Goal: Communication & Community: Answer question/provide support

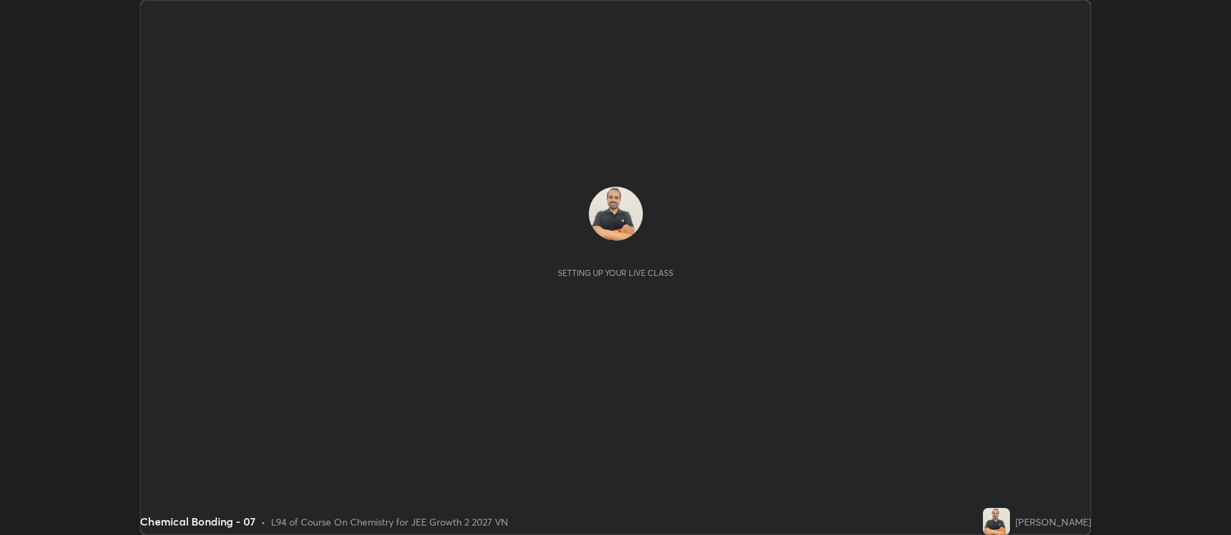
scroll to position [535, 1230]
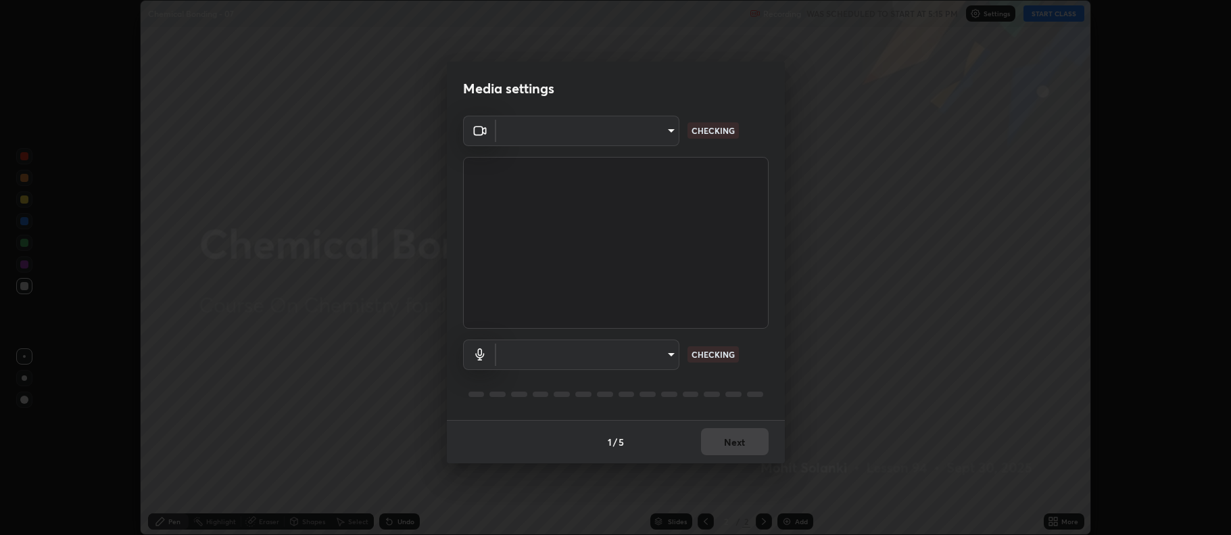
type input "ff6c2ab0558fce6a6a82d7d5f90cca75b578d0ecce094995c07ad100423c80ec"
type input "c02de0821f74dbbd77b5c2f902ddfb4e5cfa4ce84945f56ef9e43fc5f55c7336"
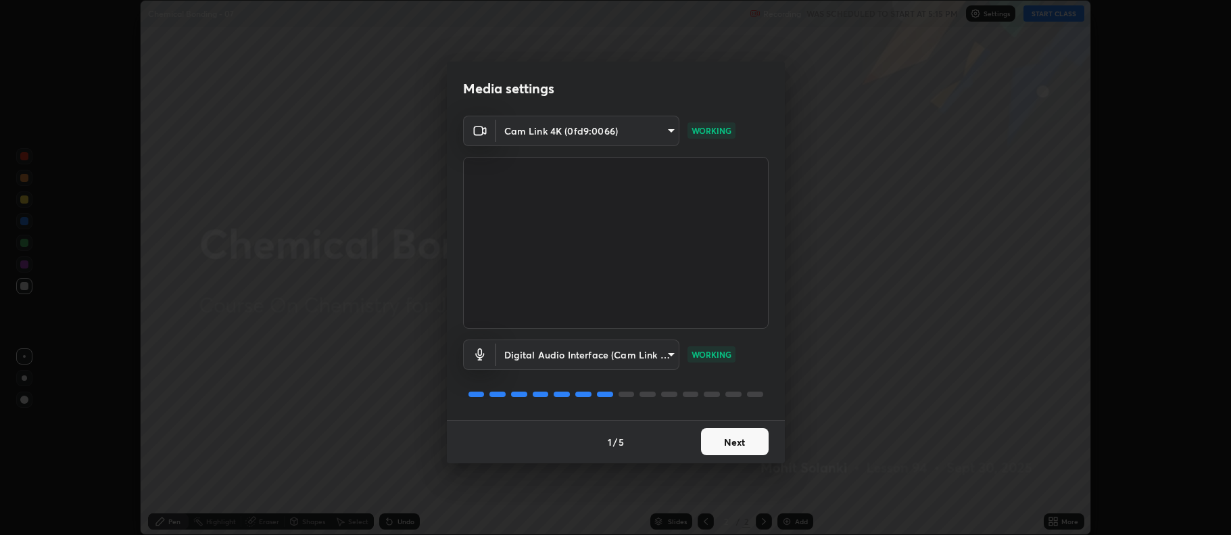
click at [731, 451] on button "Next" at bounding box center [735, 441] width 68 height 27
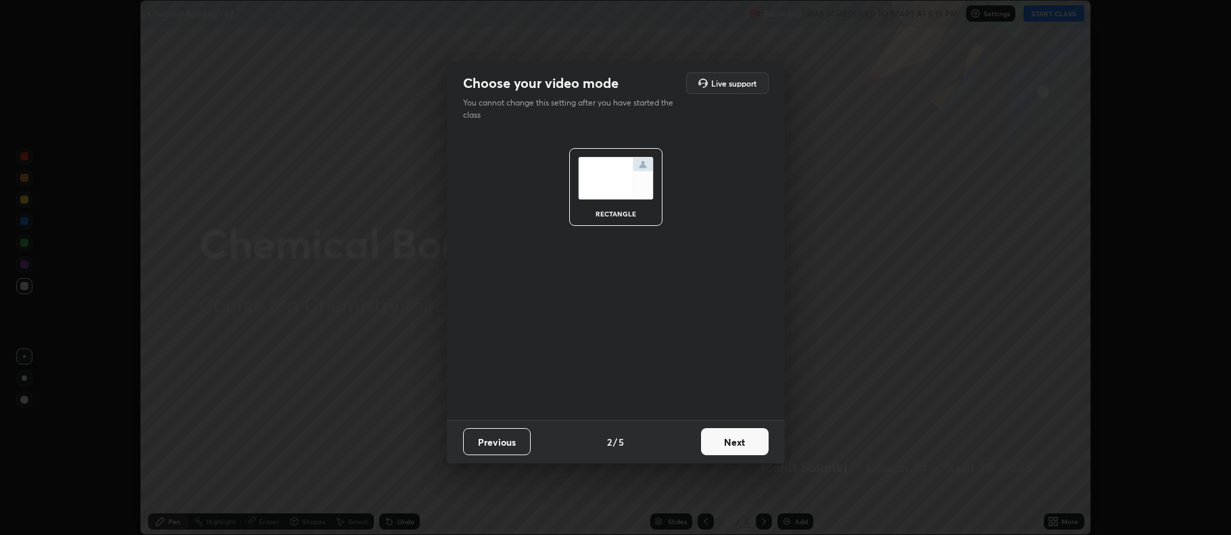
click at [727, 437] on button "Next" at bounding box center [735, 441] width 68 height 27
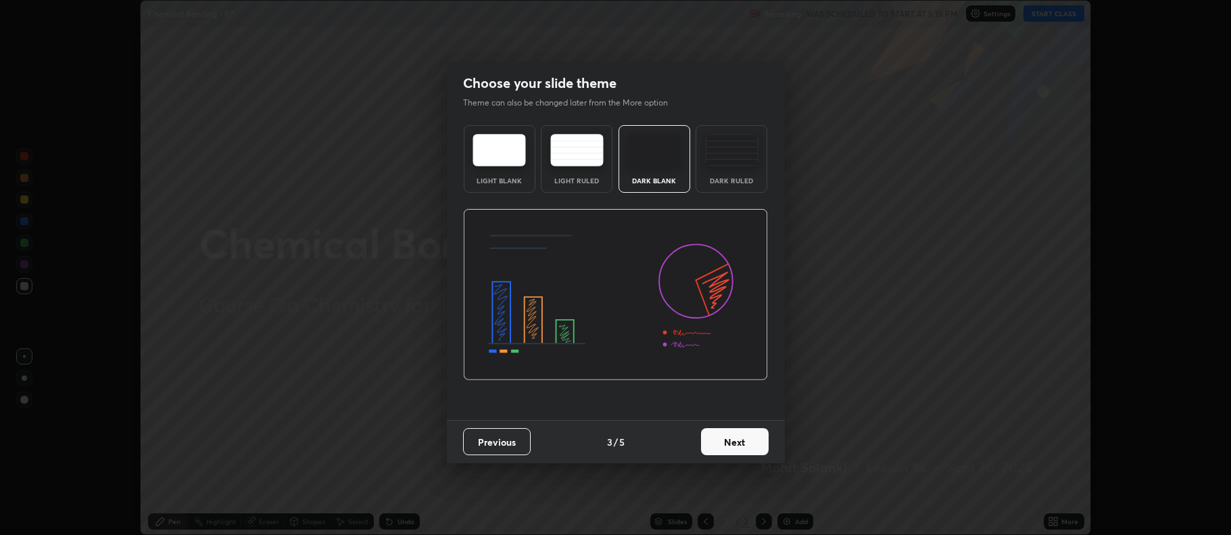
click at [733, 155] on img at bounding box center [731, 150] width 53 height 32
click at [750, 445] on button "Next" at bounding box center [735, 441] width 68 height 27
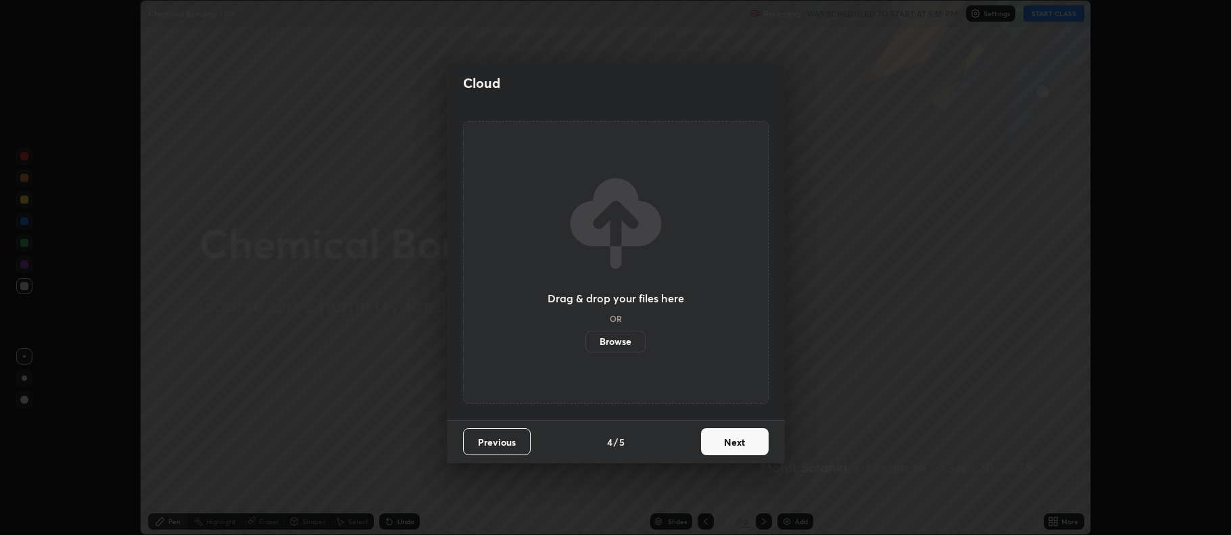
click at [739, 447] on button "Next" at bounding box center [735, 441] width 68 height 27
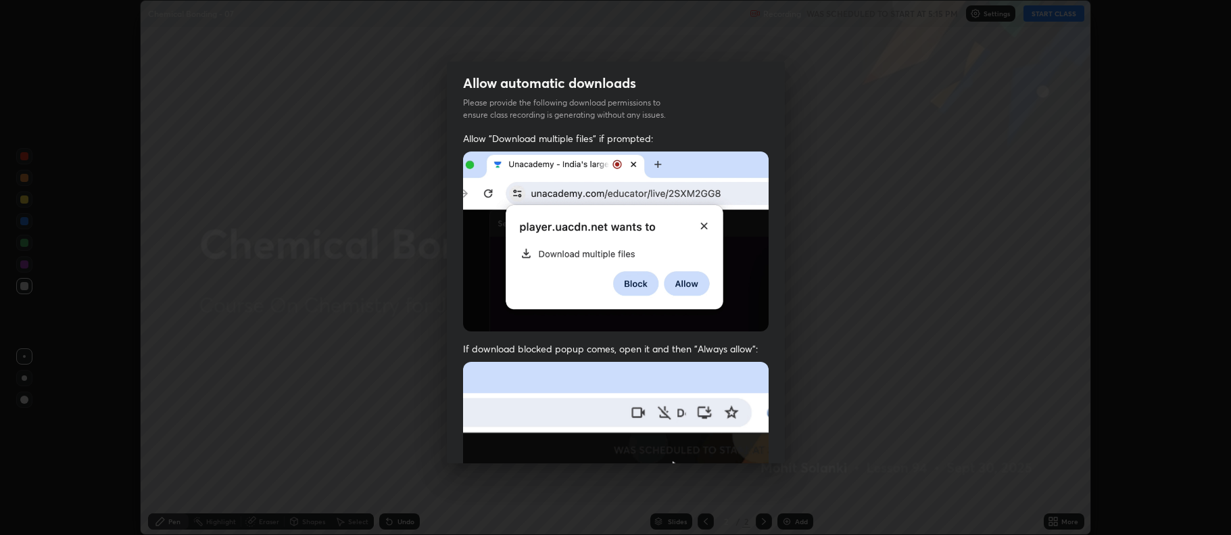
click at [739, 447] on img at bounding box center [615, 509] width 305 height 295
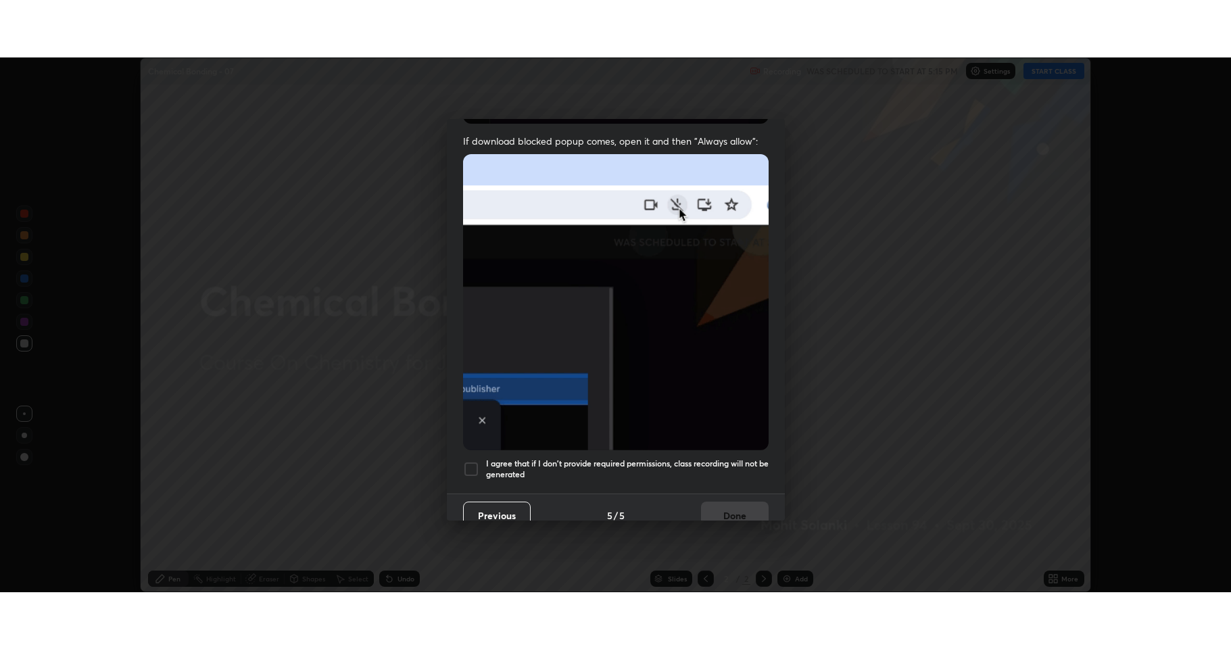
scroll to position [274, 0]
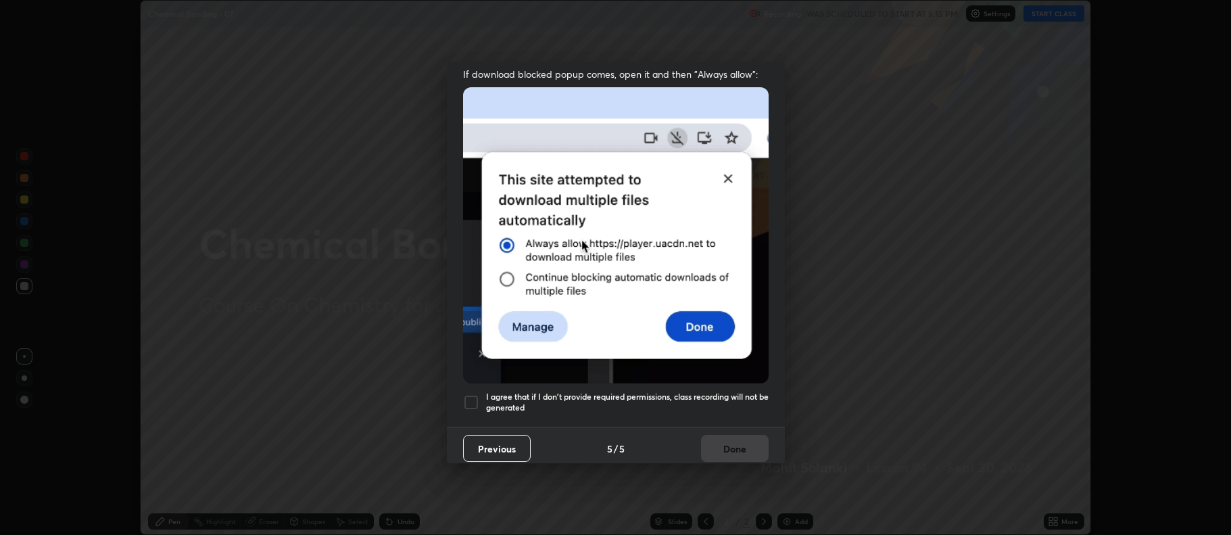
click at [472, 394] on div at bounding box center [471, 402] width 16 height 16
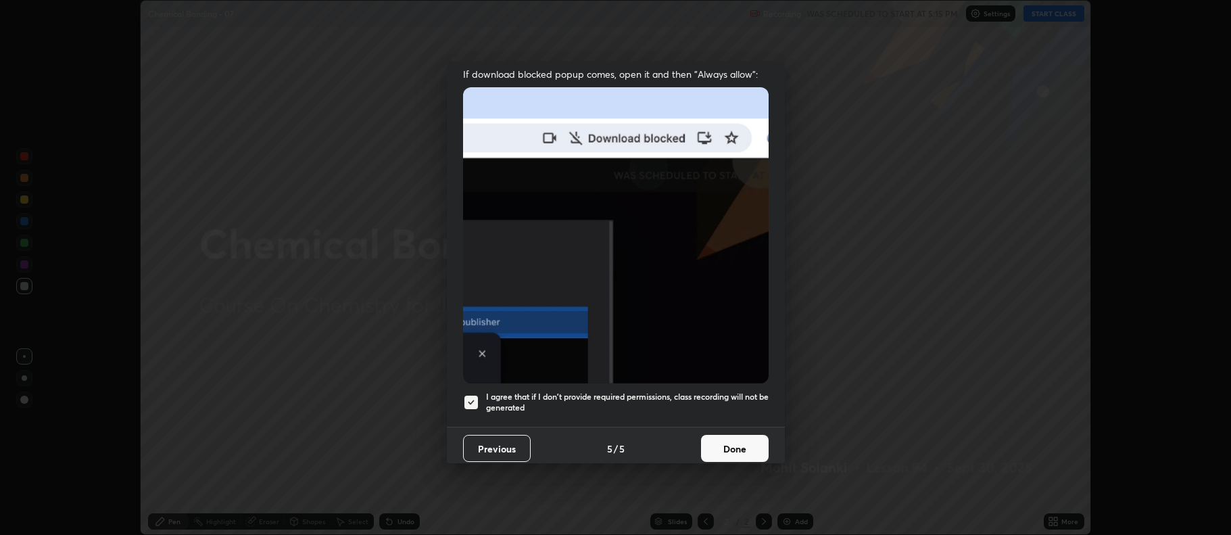
click at [718, 446] on button "Done" at bounding box center [735, 448] width 68 height 27
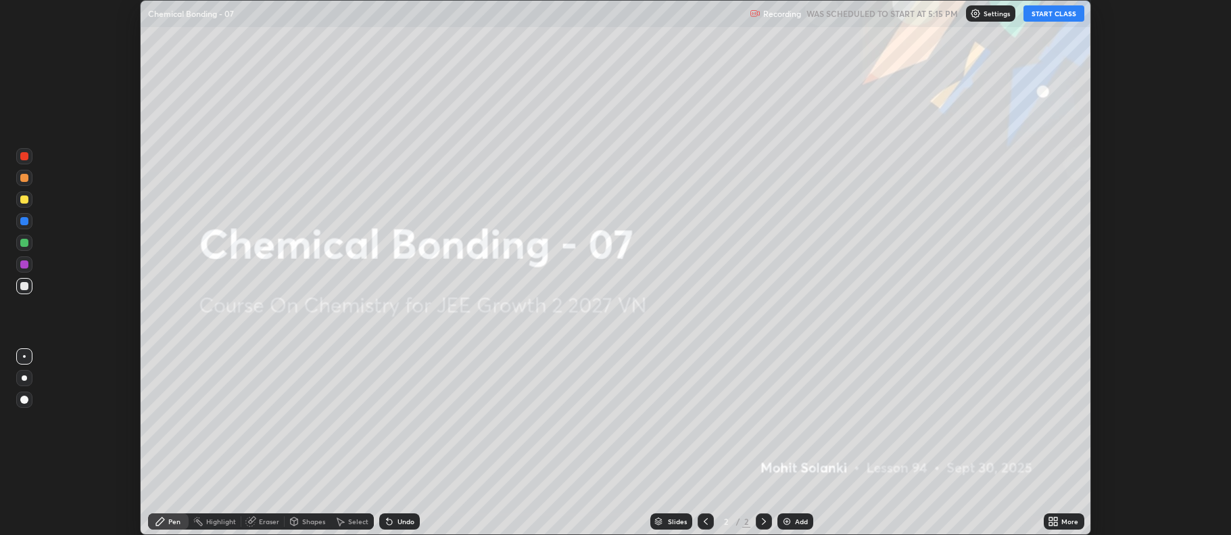
click at [781, 518] on img at bounding box center [786, 521] width 11 height 11
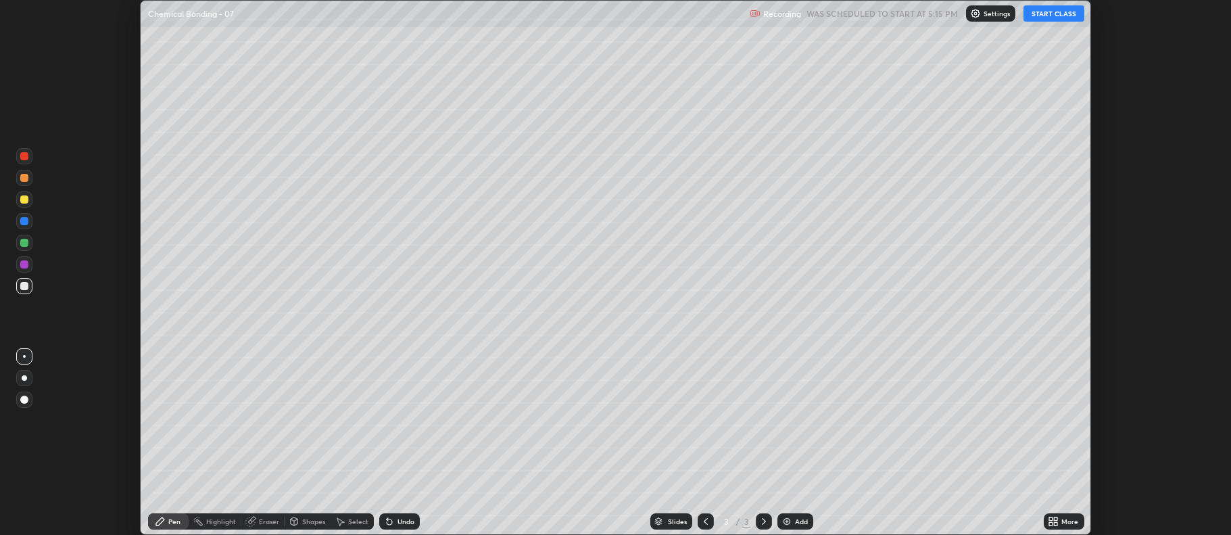
click at [1049, 516] on icon at bounding box center [1053, 521] width 11 height 11
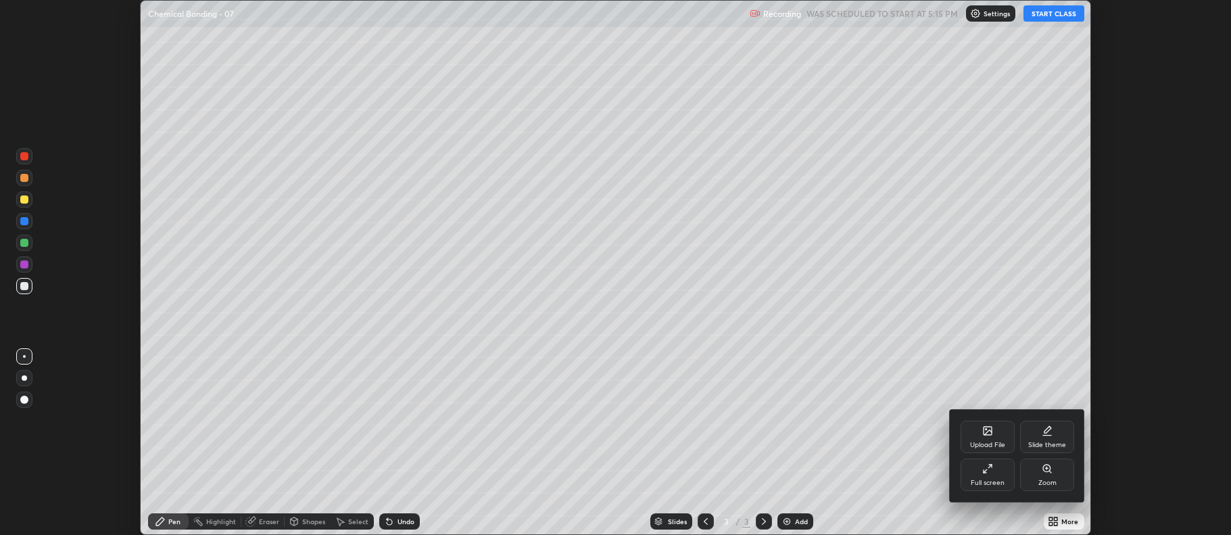
click at [1002, 471] on div "Full screen" at bounding box center [987, 474] width 54 height 32
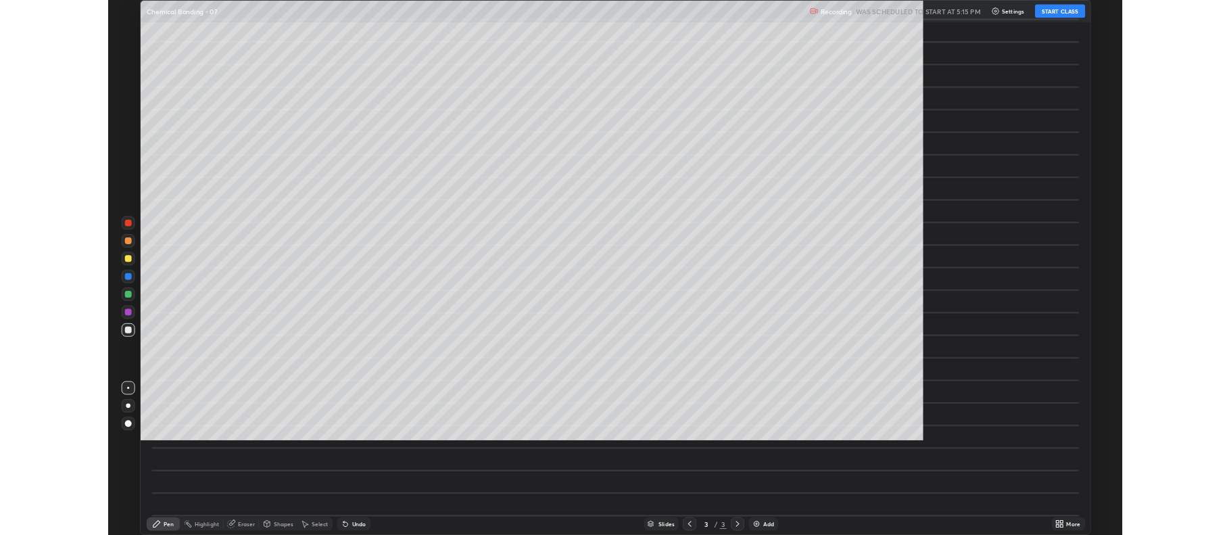
scroll to position [649, 1231]
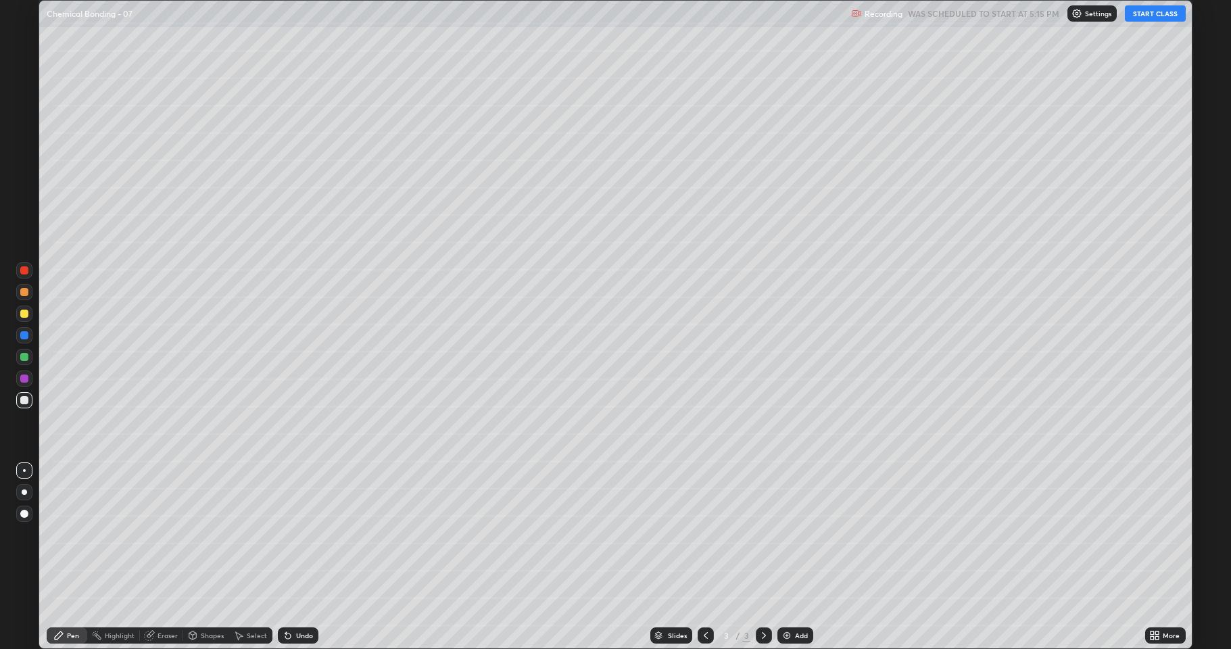
click at [27, 316] on div at bounding box center [24, 314] width 8 height 8
click at [1154, 18] on button "START CLASS" at bounding box center [1155, 13] width 61 height 16
click at [25, 398] on div at bounding box center [24, 400] width 8 height 8
click at [24, 315] on div at bounding box center [24, 314] width 8 height 8
click at [26, 403] on div at bounding box center [24, 400] width 8 height 8
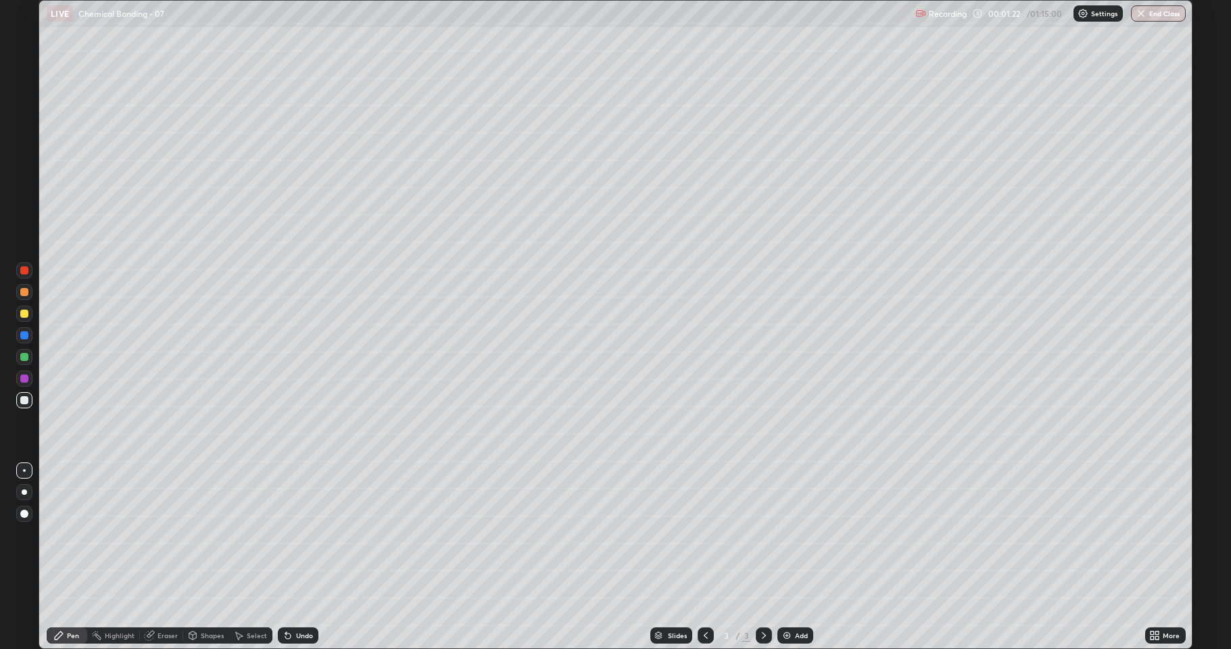
click at [27, 403] on div at bounding box center [24, 400] width 8 height 8
click at [19, 376] on div at bounding box center [24, 378] width 16 height 16
click at [21, 400] on div at bounding box center [24, 400] width 8 height 8
click at [20, 385] on div at bounding box center [24, 378] width 16 height 16
click at [24, 314] on div at bounding box center [24, 314] width 8 height 8
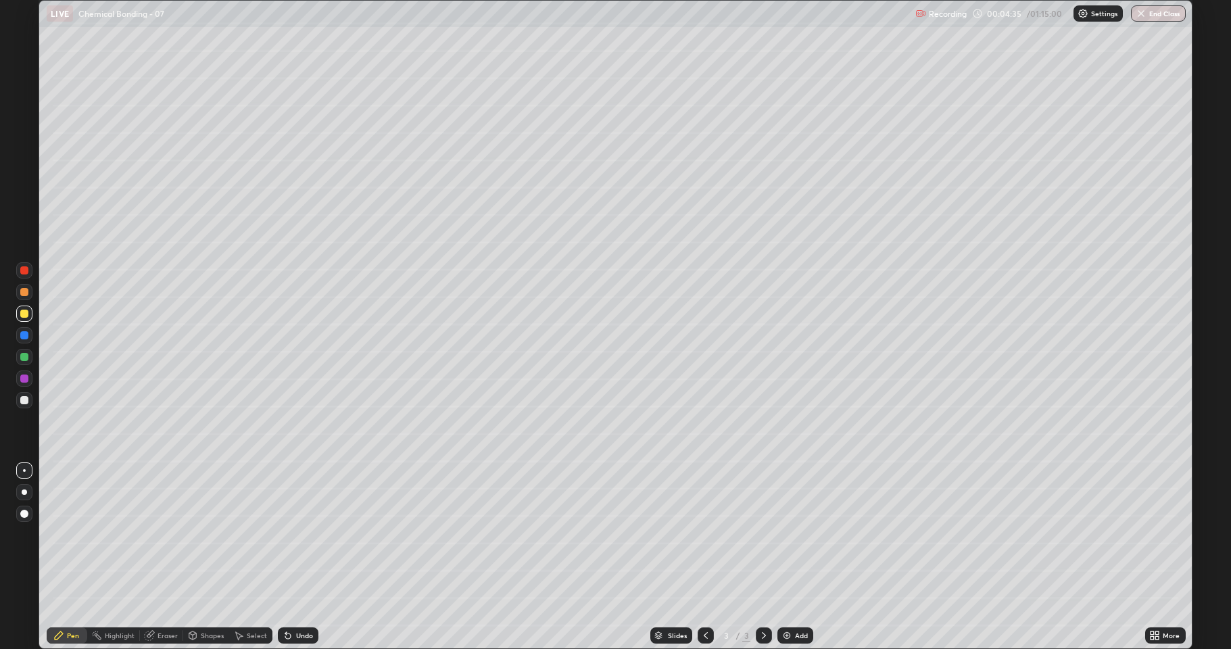
click at [24, 381] on div at bounding box center [24, 378] width 8 height 8
click at [22, 361] on div at bounding box center [24, 357] width 16 height 16
click at [21, 400] on div at bounding box center [24, 400] width 8 height 8
click at [308, 534] on div "Undo" at bounding box center [304, 635] width 17 height 7
click at [20, 358] on div at bounding box center [24, 357] width 8 height 8
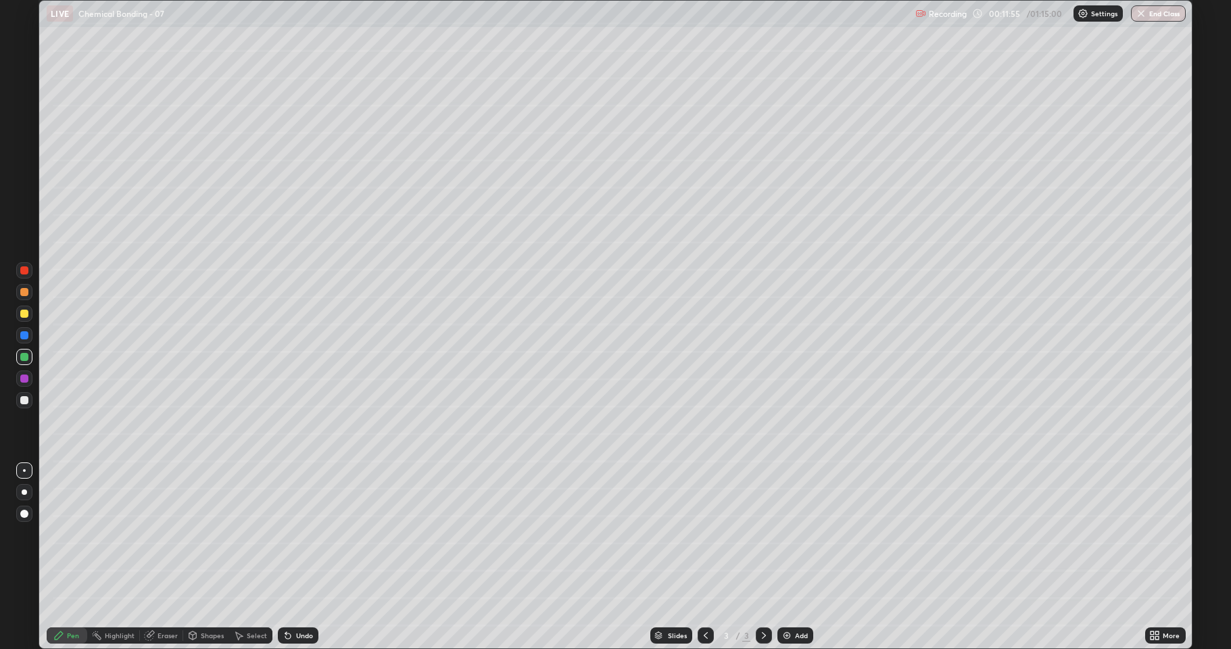
click at [22, 316] on div at bounding box center [24, 314] width 8 height 8
click at [779, 534] on div "Add" at bounding box center [795, 635] width 36 height 16
click at [25, 400] on div at bounding box center [24, 400] width 8 height 8
click at [28, 314] on div at bounding box center [24, 313] width 16 height 16
click at [292, 534] on div "Undo" at bounding box center [298, 635] width 41 height 16
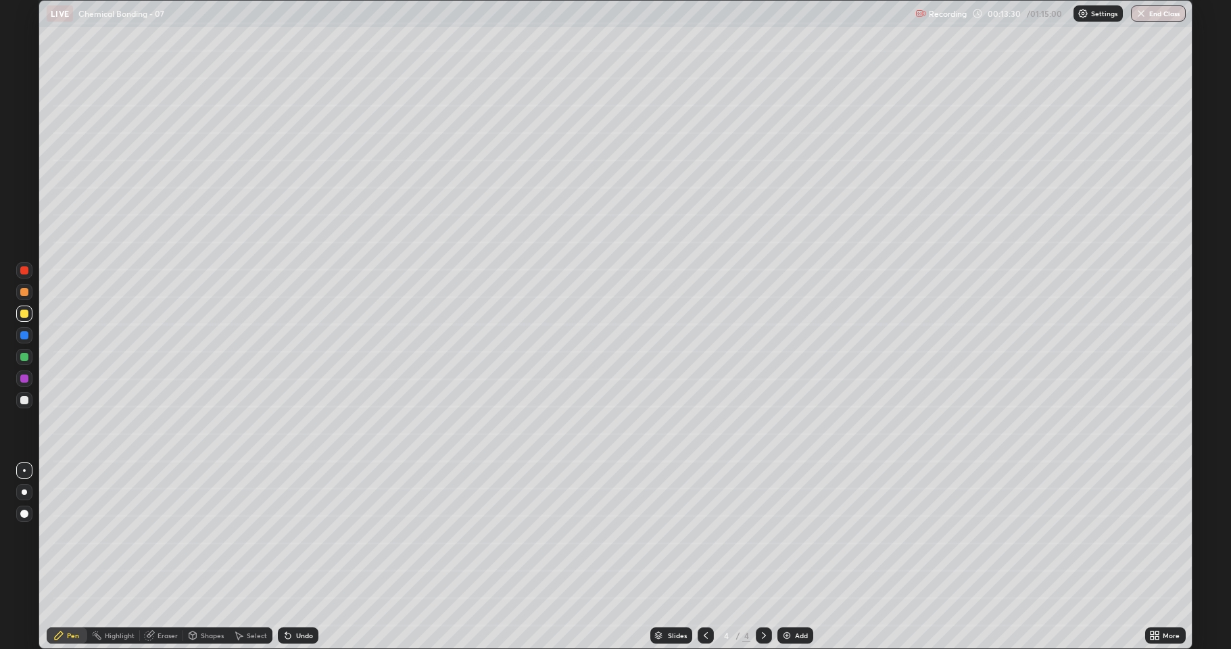
click at [299, 534] on div "Undo" at bounding box center [304, 635] width 17 height 7
click at [160, 534] on div "Eraser" at bounding box center [161, 635] width 43 height 16
click at [82, 534] on div "Pen" at bounding box center [67, 635] width 41 height 16
click at [170, 534] on div "Eraser" at bounding box center [167, 635] width 20 height 7
click at [77, 534] on div "Pen" at bounding box center [73, 635] width 12 height 7
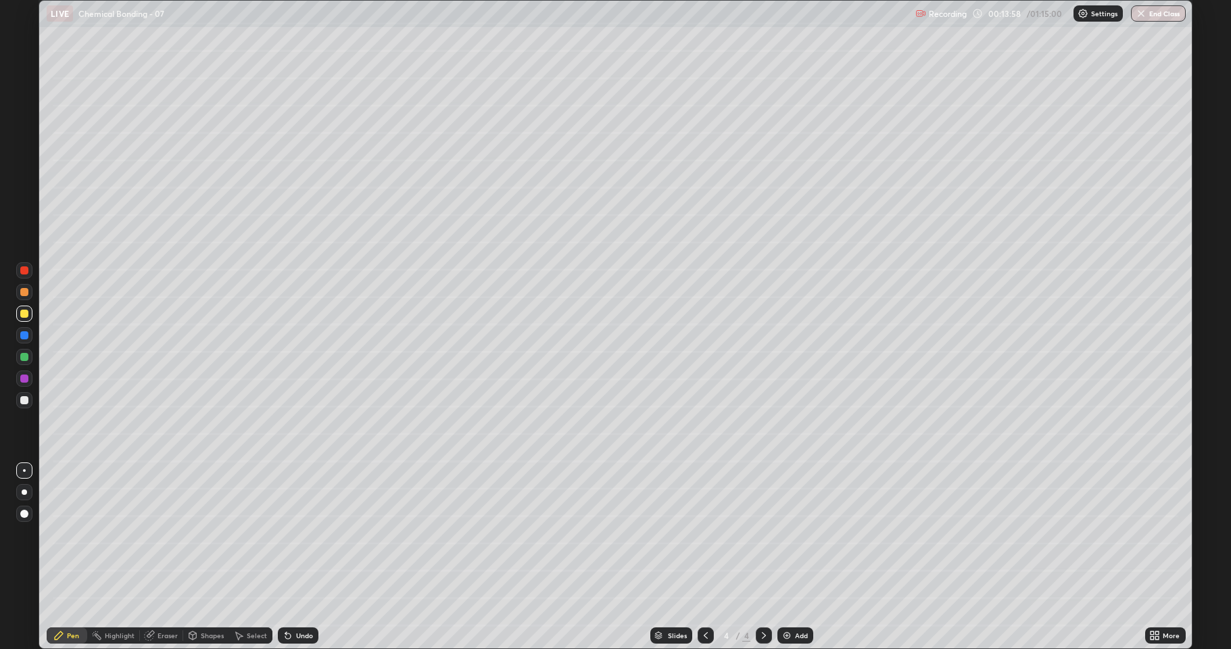
click at [26, 358] on div at bounding box center [24, 357] width 8 height 8
click at [759, 534] on icon at bounding box center [763, 635] width 11 height 11
click at [785, 534] on img at bounding box center [786, 635] width 11 height 11
click at [24, 401] on div at bounding box center [24, 400] width 8 height 8
click at [289, 534] on icon at bounding box center [287, 635] width 11 height 11
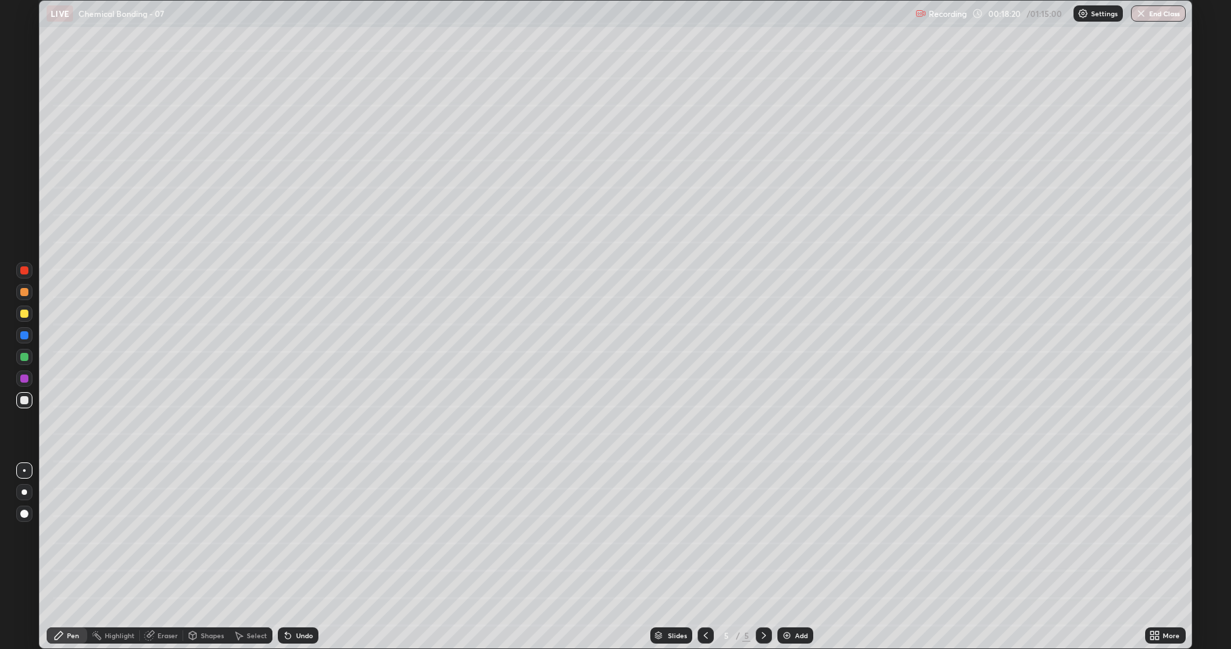
click at [296, 534] on div "Undo" at bounding box center [304, 635] width 17 height 7
click at [287, 534] on icon at bounding box center [287, 635] width 5 height 5
click at [288, 534] on icon at bounding box center [287, 635] width 5 height 5
click at [24, 399] on div at bounding box center [24, 400] width 8 height 8
click at [303, 534] on div "Undo" at bounding box center [304, 635] width 17 height 7
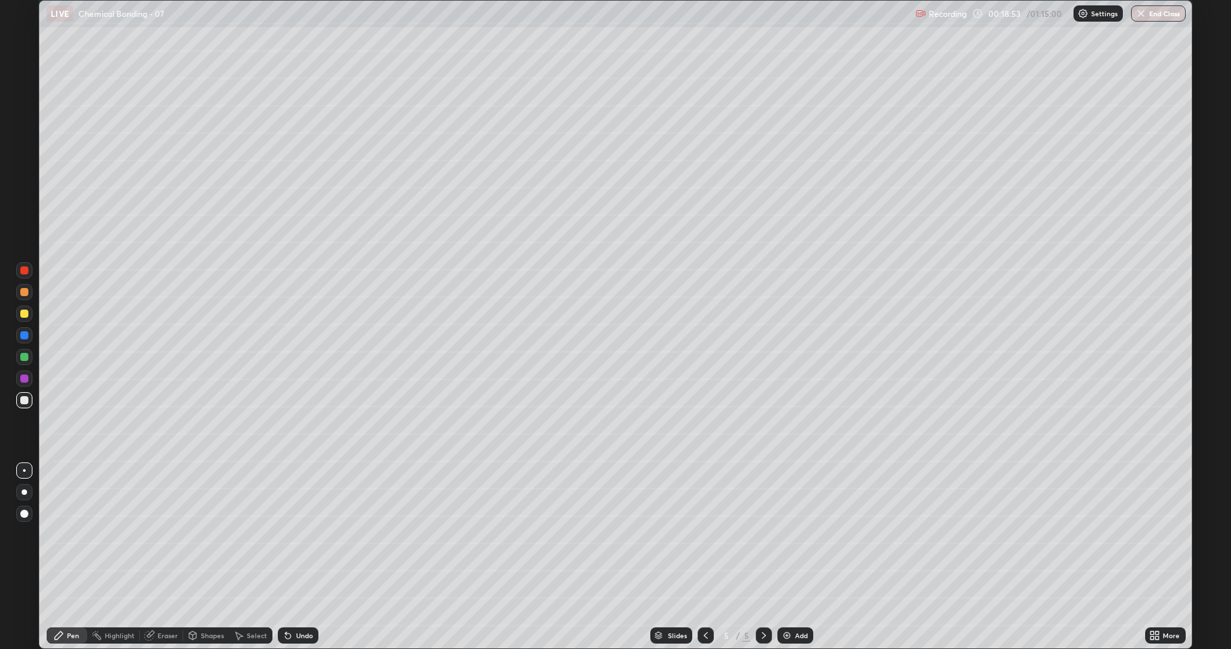
click at [301, 534] on div "Undo" at bounding box center [298, 635] width 41 height 16
click at [303, 534] on div "Undo" at bounding box center [295, 635] width 46 height 27
click at [25, 360] on div at bounding box center [24, 357] width 8 height 8
click at [26, 380] on div at bounding box center [24, 378] width 8 height 8
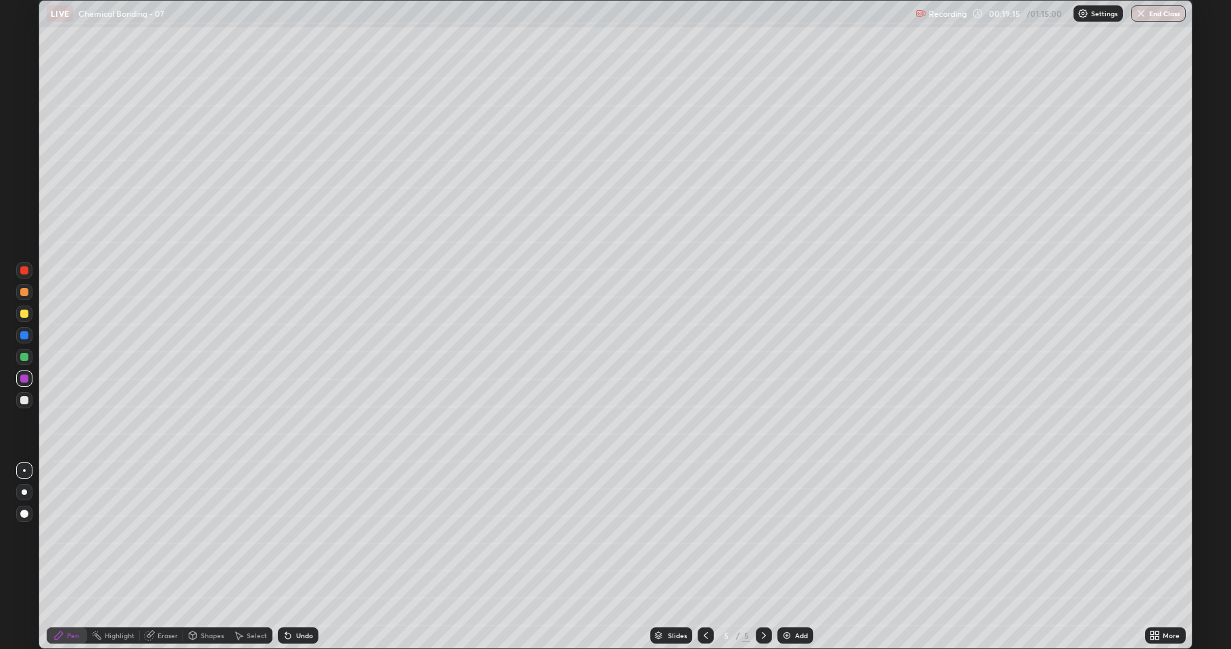
click at [24, 397] on div at bounding box center [24, 400] width 8 height 8
click at [24, 314] on div at bounding box center [24, 314] width 8 height 8
click at [24, 381] on div at bounding box center [24, 378] width 8 height 8
click at [24, 355] on div at bounding box center [24, 357] width 8 height 8
click at [25, 403] on div at bounding box center [24, 400] width 8 height 8
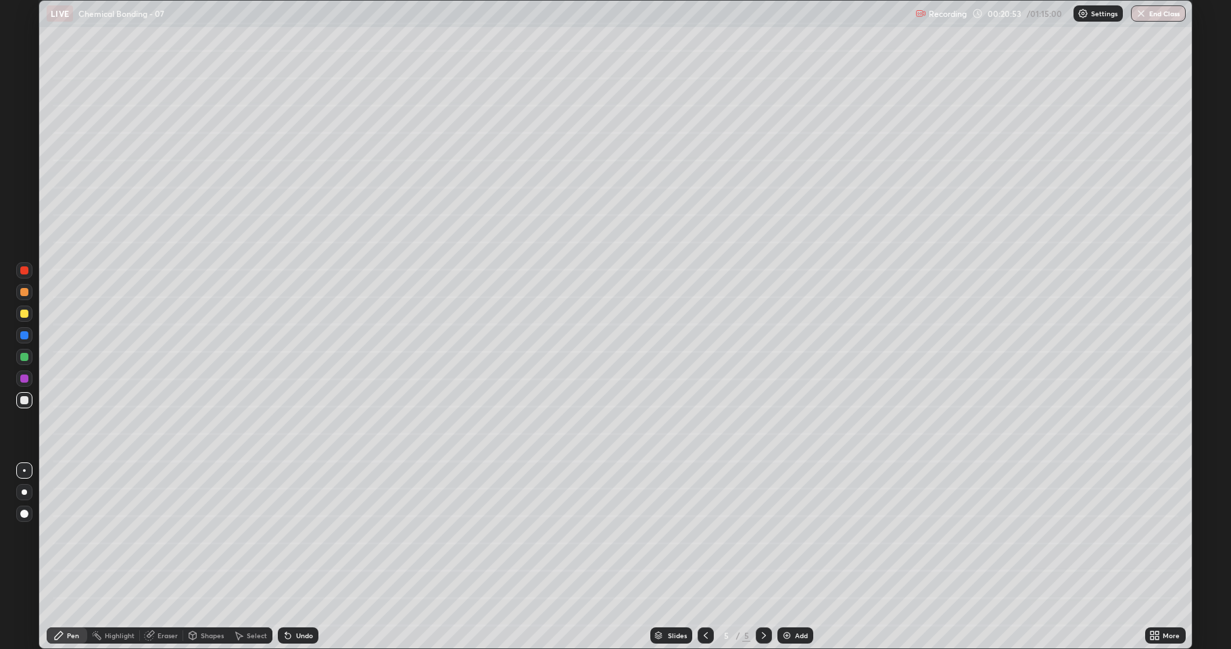
click at [23, 378] on div at bounding box center [24, 378] width 8 height 8
click at [25, 399] on div at bounding box center [24, 400] width 8 height 8
click at [789, 534] on img at bounding box center [786, 635] width 11 height 11
click at [29, 317] on div at bounding box center [24, 313] width 16 height 16
click at [25, 398] on div at bounding box center [24, 400] width 8 height 8
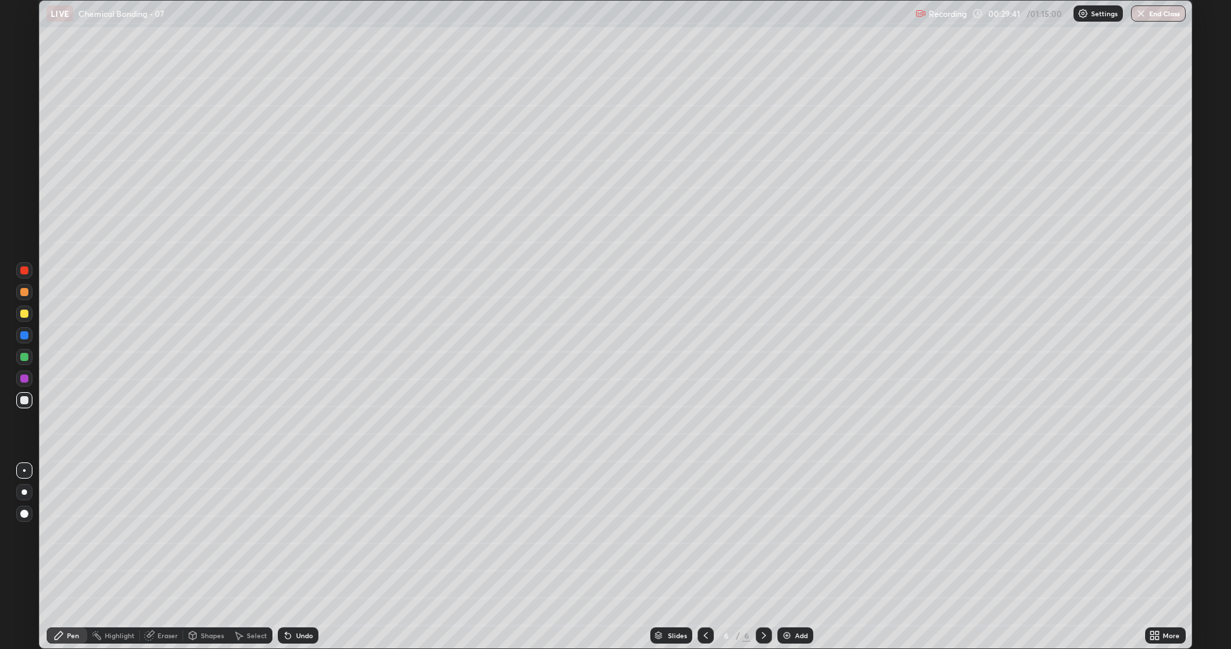
click at [24, 381] on div at bounding box center [24, 378] width 8 height 8
click at [24, 360] on div at bounding box center [24, 357] width 8 height 8
click at [26, 401] on div at bounding box center [24, 400] width 8 height 8
click at [210, 534] on div "Shapes" at bounding box center [212, 635] width 23 height 7
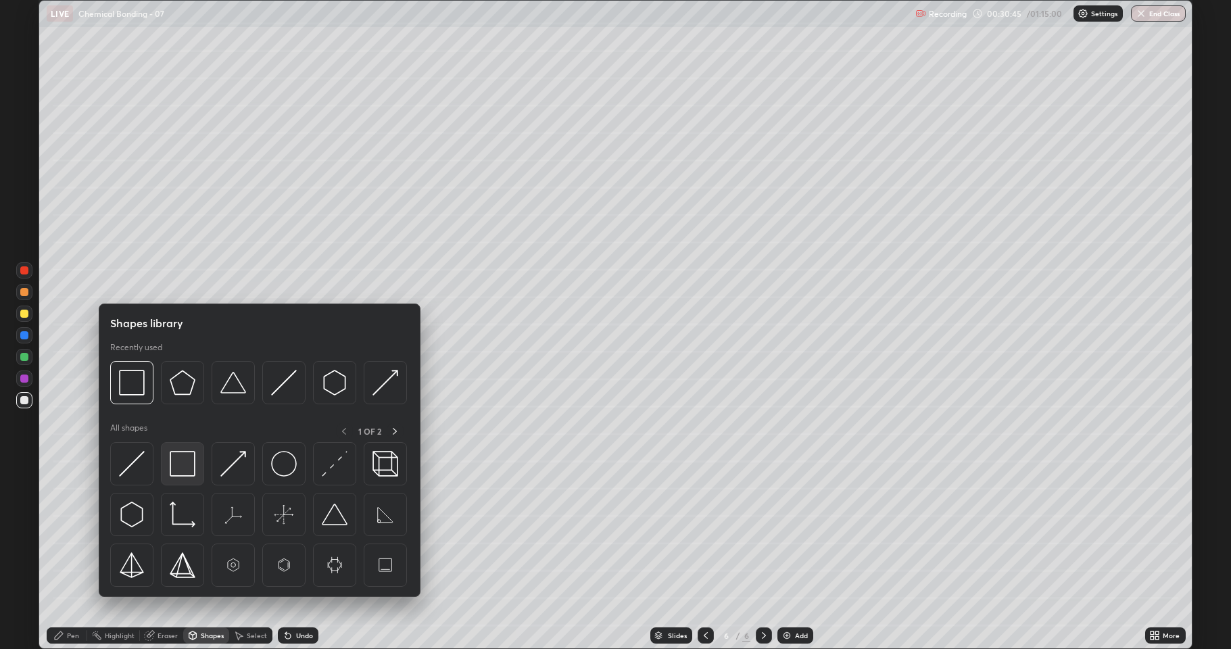
click at [187, 466] on img at bounding box center [183, 464] width 26 height 26
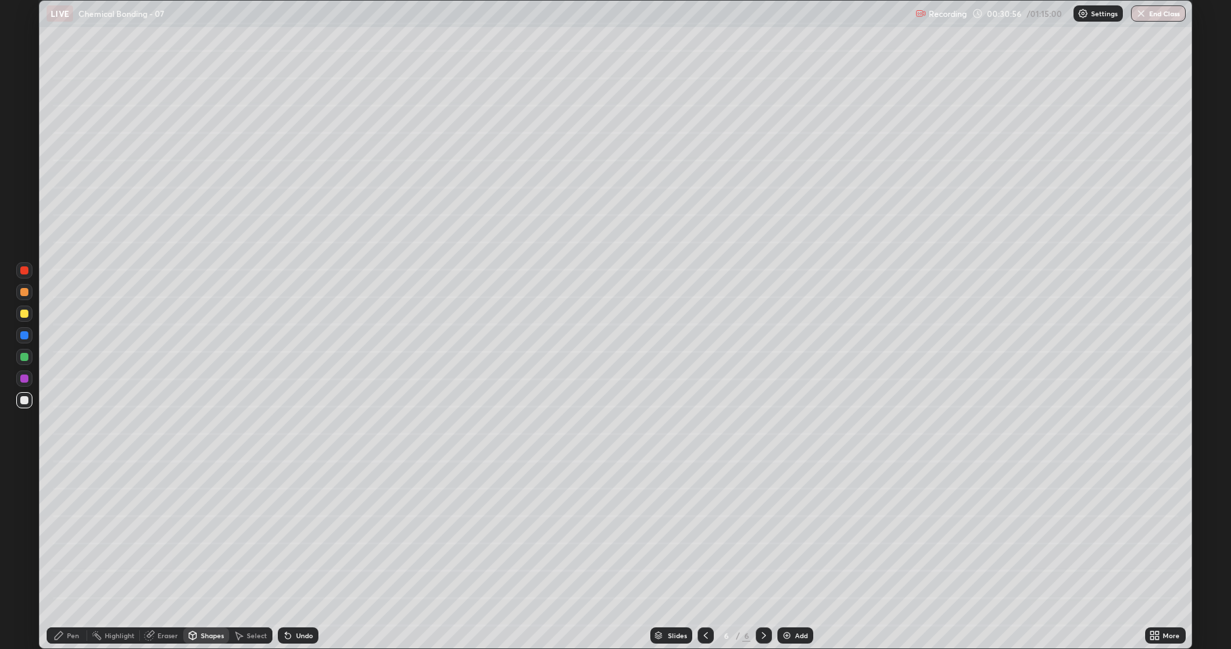
click at [24, 364] on div at bounding box center [24, 357] width 16 height 16
click at [64, 534] on icon at bounding box center [58, 635] width 11 height 11
click at [24, 382] on div at bounding box center [24, 378] width 8 height 8
click at [24, 312] on div at bounding box center [24, 314] width 8 height 8
click at [249, 534] on div "Select" at bounding box center [257, 635] width 20 height 7
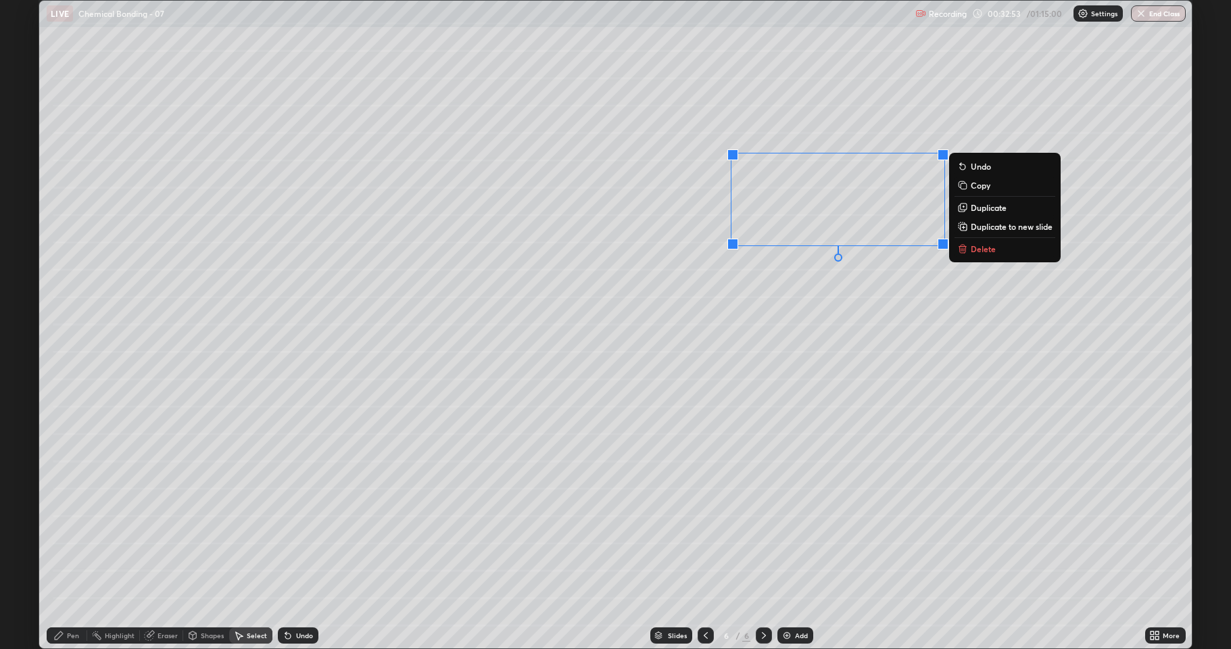
click at [986, 206] on p "Duplicate" at bounding box center [988, 207] width 36 height 11
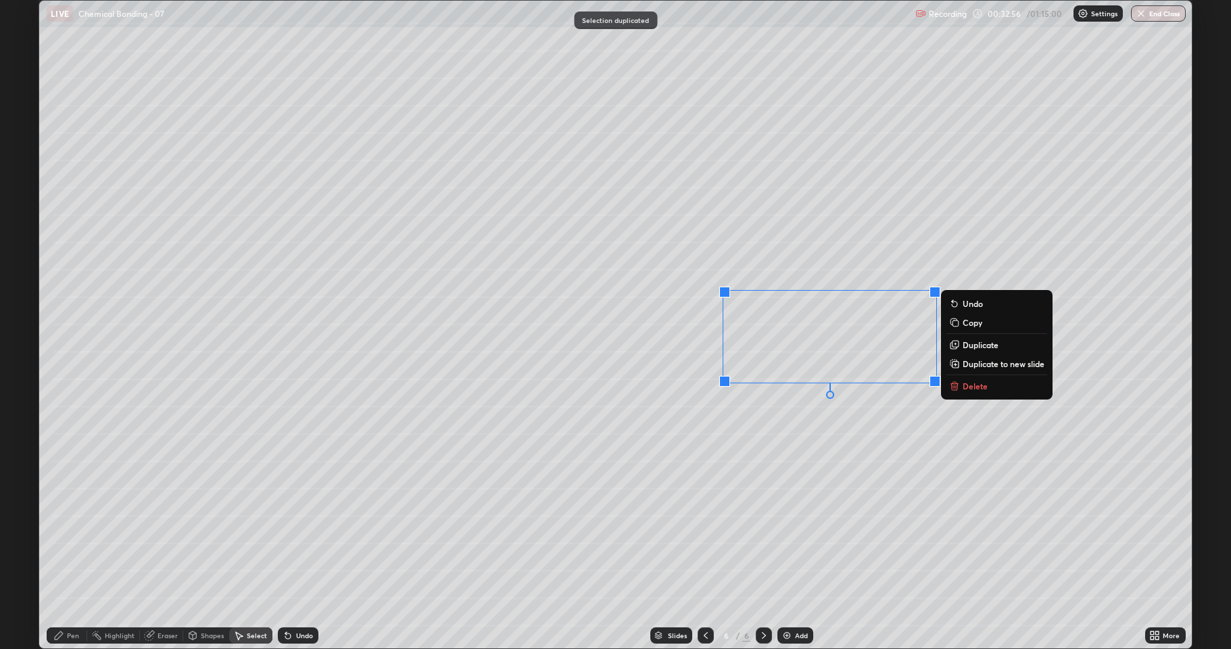
click at [804, 446] on div "0 ° Undo Copy Duplicate Duplicate to new slide Delete" at bounding box center [615, 324] width 1152 height 647
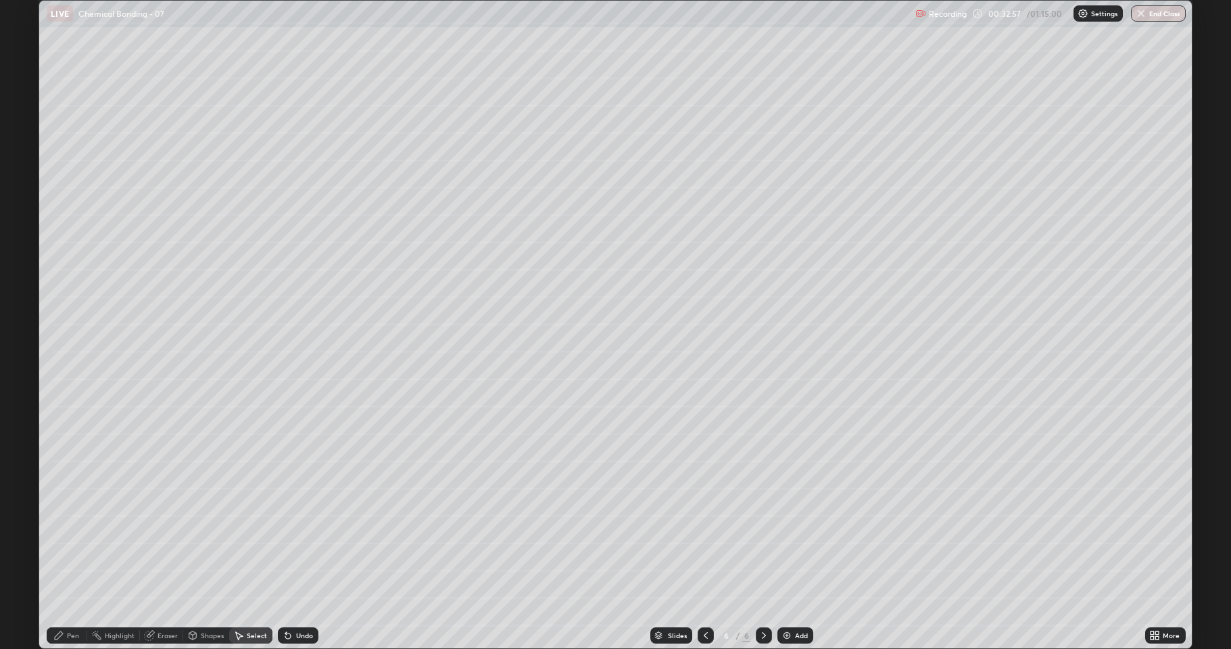
click at [77, 534] on div "Pen" at bounding box center [73, 635] width 12 height 7
click at [24, 382] on div at bounding box center [24, 378] width 8 height 8
click at [24, 360] on div at bounding box center [24, 357] width 8 height 8
click at [28, 401] on div at bounding box center [24, 400] width 8 height 8
click at [22, 358] on div at bounding box center [24, 357] width 8 height 8
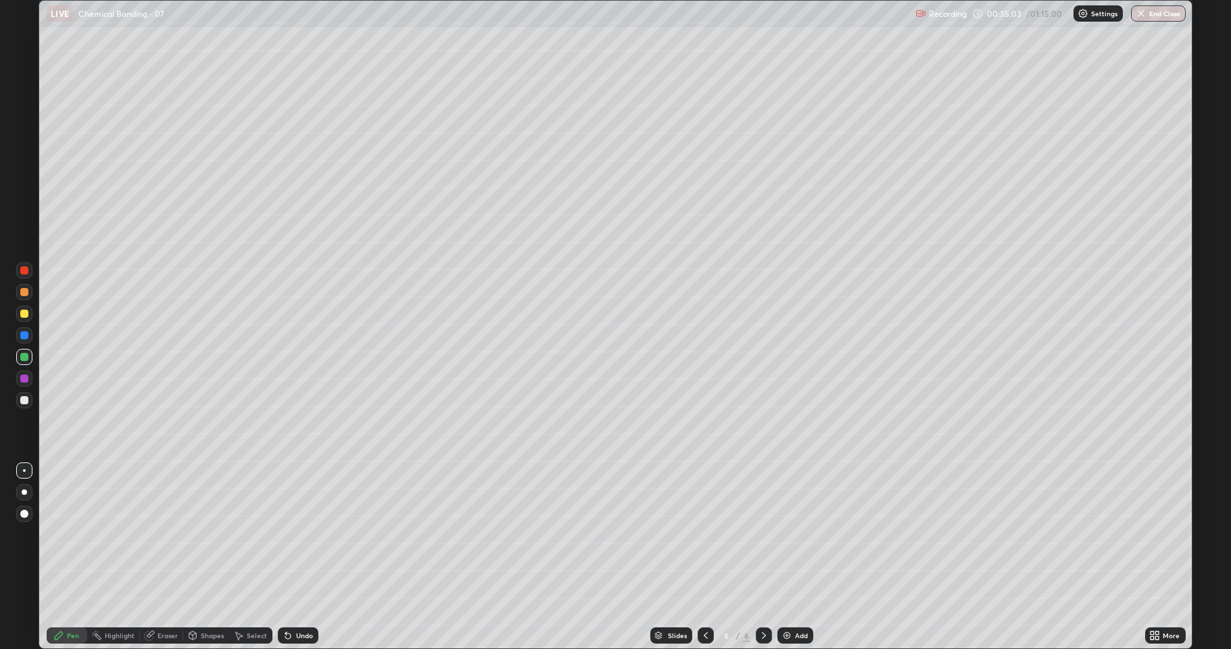
click at [26, 383] on div at bounding box center [24, 378] width 16 height 16
click at [19, 400] on div at bounding box center [24, 400] width 16 height 16
click at [22, 357] on div at bounding box center [24, 357] width 8 height 8
click at [760, 534] on icon at bounding box center [763, 635] width 11 height 11
click at [784, 534] on img at bounding box center [786, 635] width 11 height 11
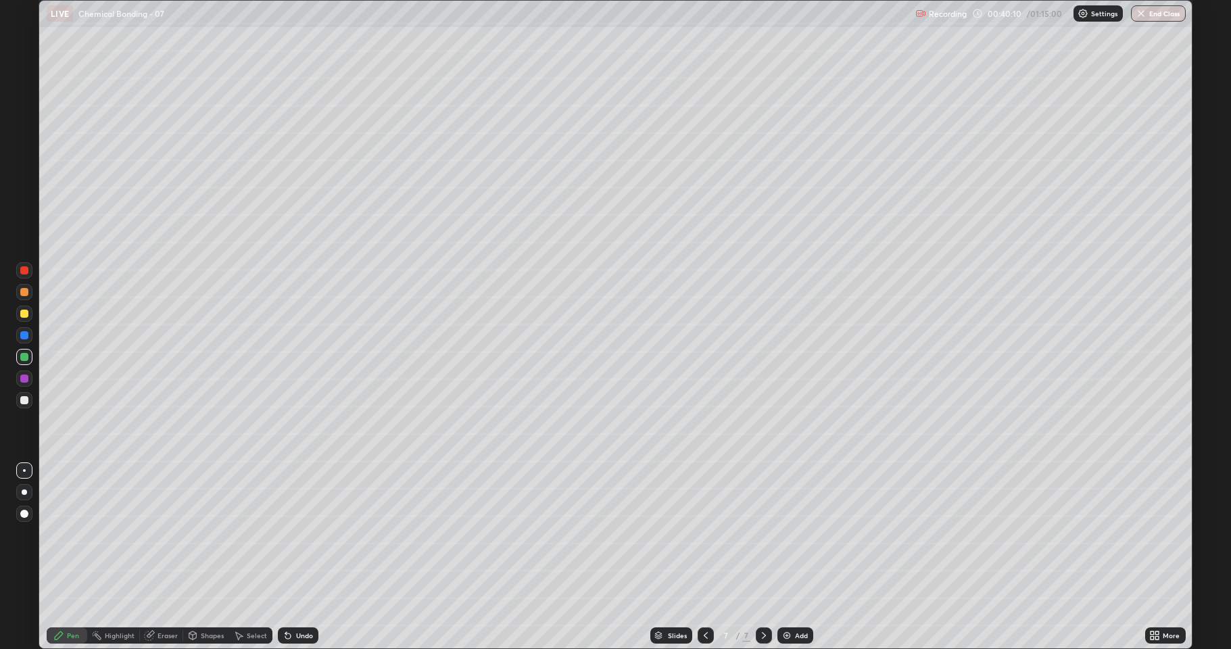
click at [27, 403] on div at bounding box center [24, 400] width 16 height 16
click at [28, 316] on div at bounding box center [24, 314] width 8 height 8
click at [25, 358] on div at bounding box center [24, 357] width 8 height 8
click at [24, 399] on div at bounding box center [24, 400] width 8 height 8
click at [159, 534] on div "Eraser" at bounding box center [167, 635] width 20 height 7
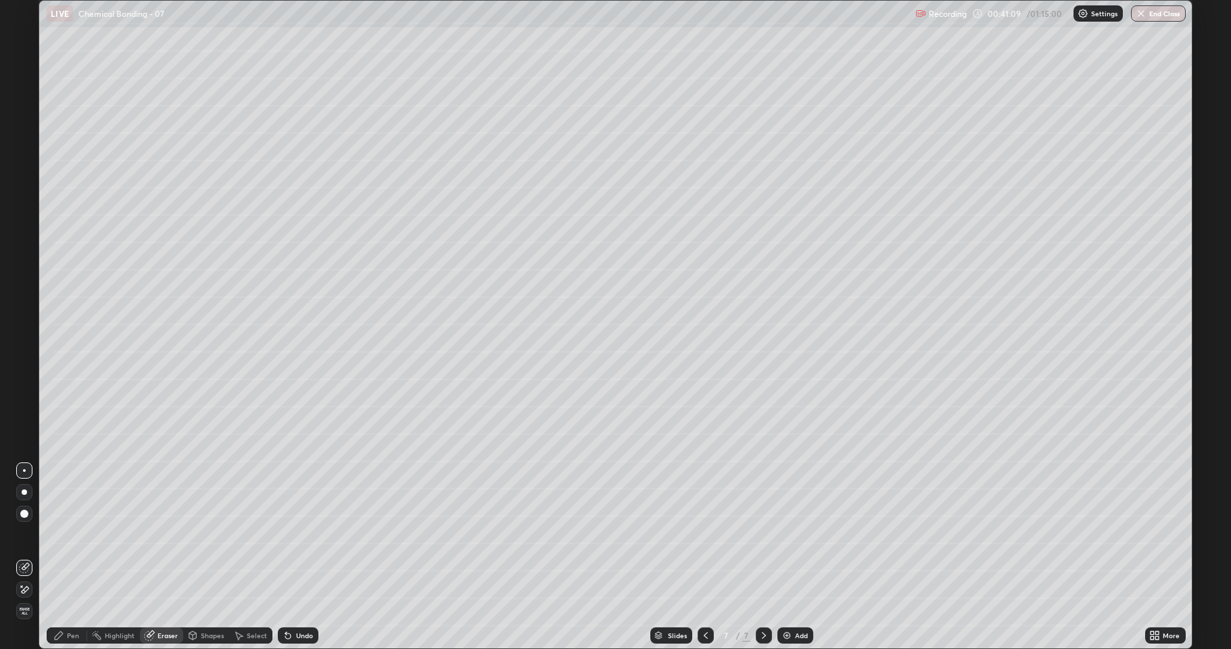
click at [82, 534] on div "Pen" at bounding box center [67, 635] width 41 height 16
click at [26, 397] on div at bounding box center [24, 400] width 8 height 8
click at [74, 534] on div "Pen" at bounding box center [73, 635] width 12 height 7
click at [22, 314] on div at bounding box center [24, 314] width 8 height 8
click at [25, 357] on div at bounding box center [24, 357] width 8 height 8
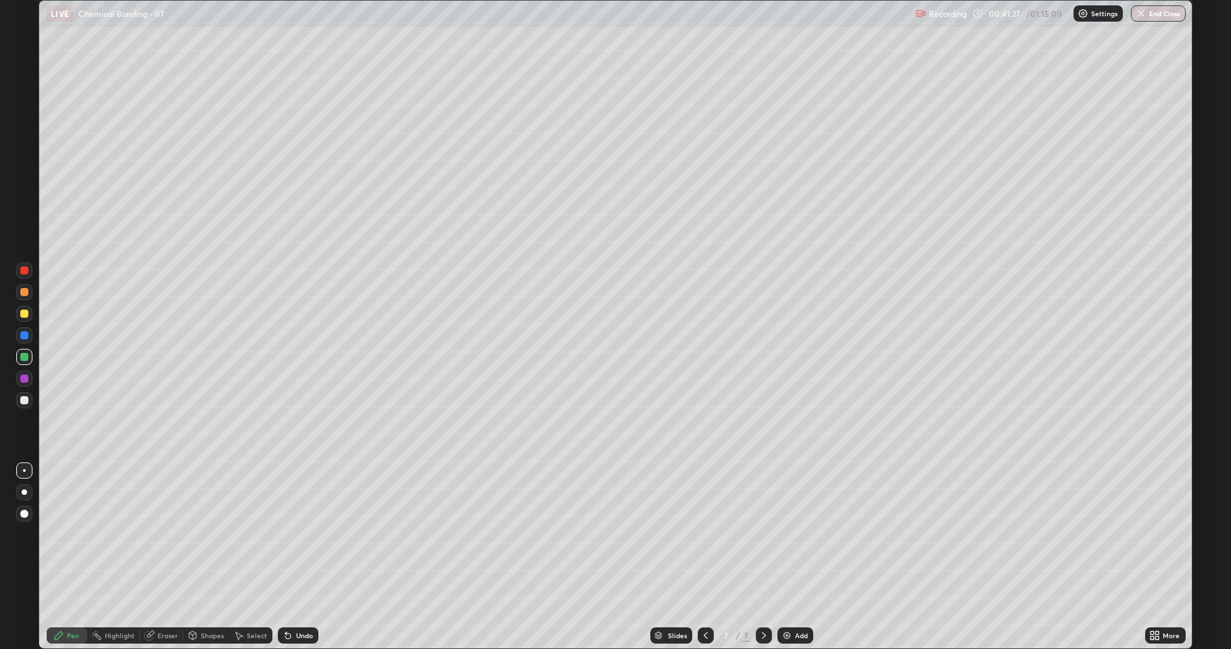
click at [26, 376] on div at bounding box center [24, 378] width 8 height 8
click at [22, 338] on div at bounding box center [24, 335] width 8 height 8
click at [703, 534] on icon at bounding box center [705, 635] width 11 height 11
click at [766, 534] on icon at bounding box center [763, 635] width 11 height 11
click at [762, 534] on icon at bounding box center [763, 635] width 11 height 11
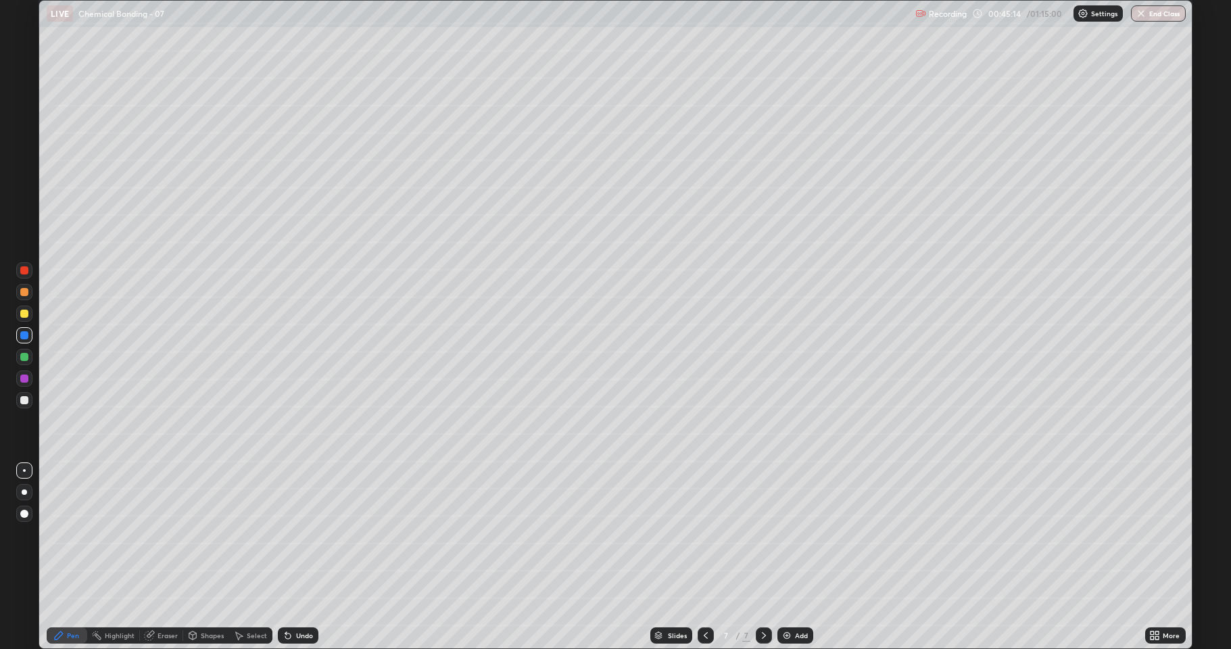
click at [782, 534] on img at bounding box center [786, 635] width 11 height 11
click at [25, 400] on div at bounding box center [24, 400] width 8 height 8
click at [25, 314] on div at bounding box center [24, 314] width 8 height 8
click at [23, 397] on div at bounding box center [24, 400] width 8 height 8
click at [163, 534] on div "Eraser" at bounding box center [167, 635] width 20 height 7
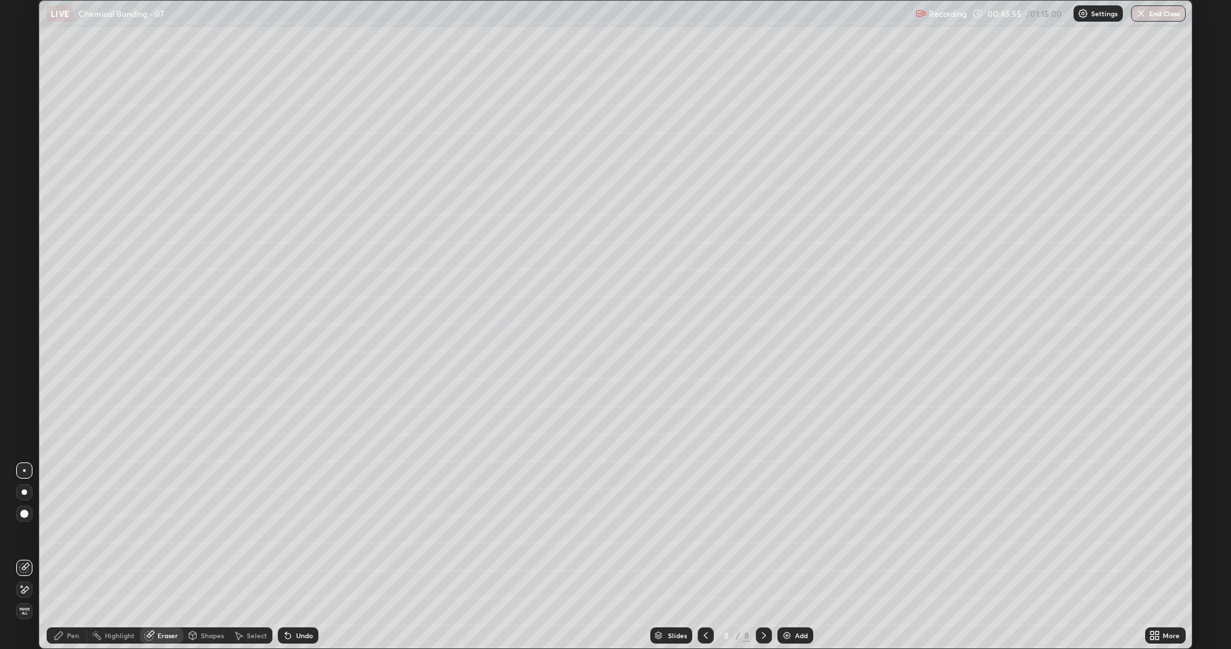
click at [78, 534] on div "Pen" at bounding box center [67, 635] width 41 height 27
click at [24, 396] on div at bounding box center [24, 400] width 8 height 8
click at [162, 534] on div "Eraser" at bounding box center [167, 635] width 20 height 7
click at [67, 534] on div "Pen" at bounding box center [67, 635] width 41 height 16
click at [28, 359] on div at bounding box center [24, 357] width 8 height 8
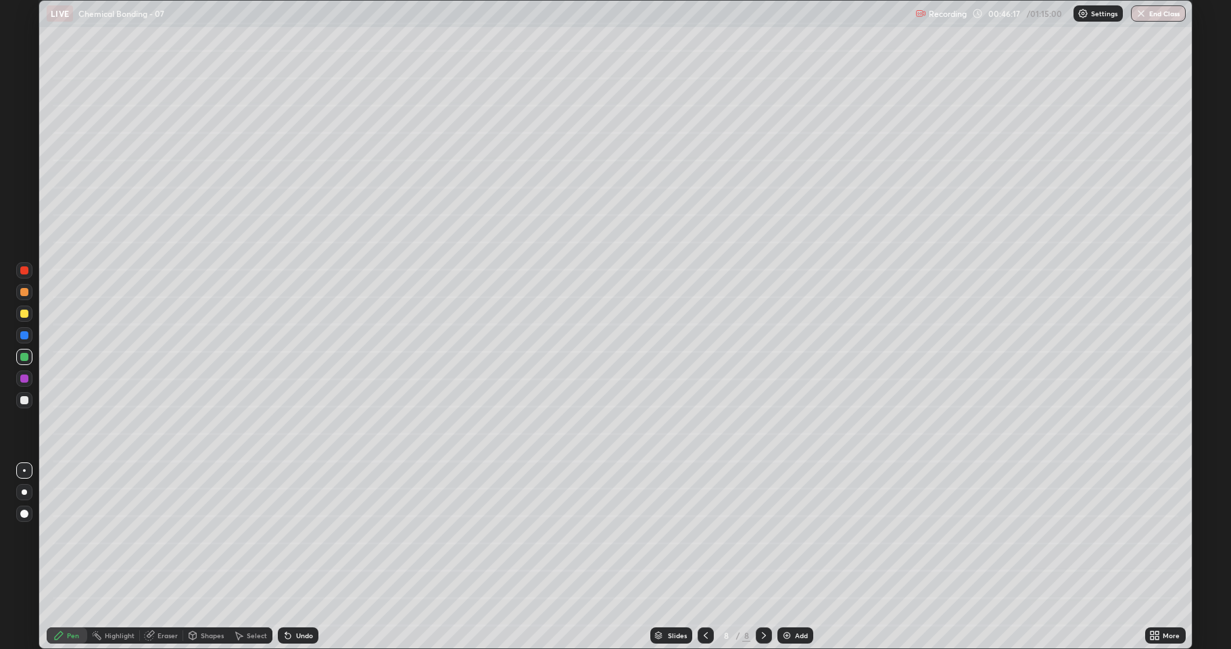
click at [28, 403] on div at bounding box center [24, 400] width 16 height 16
click at [22, 362] on div at bounding box center [24, 357] width 16 height 16
click at [163, 534] on div "Eraser" at bounding box center [161, 635] width 43 height 16
click at [292, 534] on div "Undo" at bounding box center [298, 635] width 41 height 16
click at [70, 534] on div "Pen" at bounding box center [73, 635] width 12 height 7
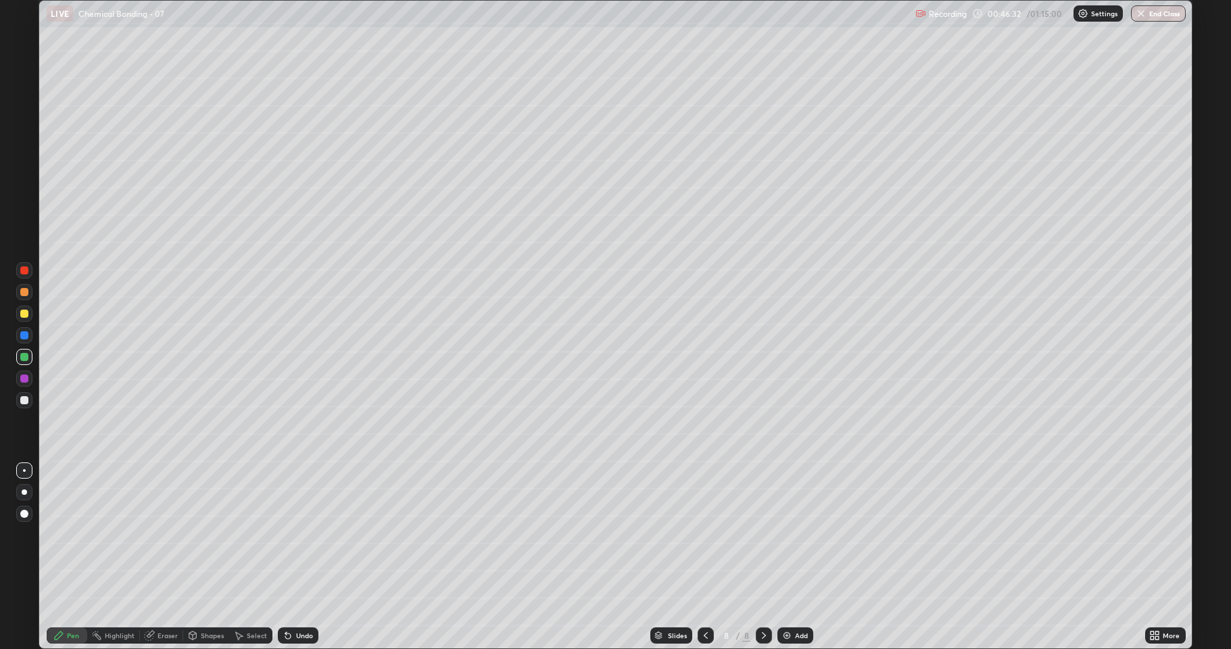
click at [24, 353] on div at bounding box center [24, 357] width 8 height 8
click at [23, 404] on div at bounding box center [24, 400] width 16 height 16
click at [21, 357] on div at bounding box center [24, 357] width 8 height 8
click at [756, 534] on div at bounding box center [764, 635] width 16 height 16
click at [782, 534] on img at bounding box center [786, 635] width 11 height 11
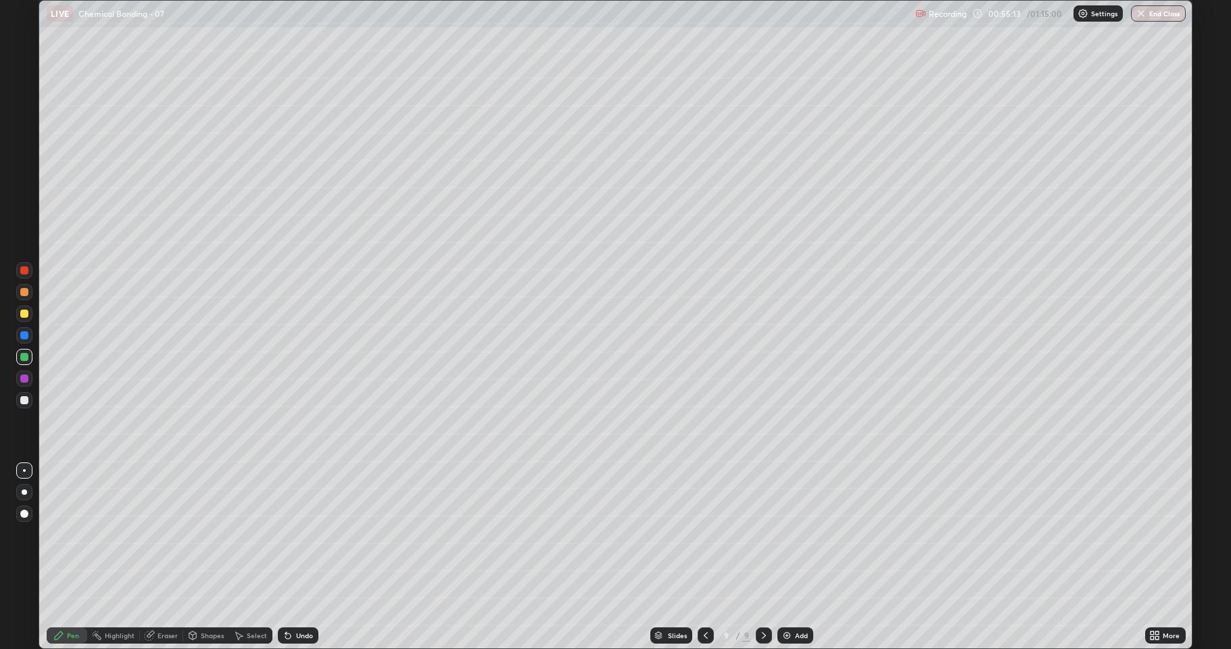
click at [24, 401] on div at bounding box center [24, 400] width 8 height 8
click at [297, 534] on div "Undo" at bounding box center [298, 635] width 41 height 16
click at [301, 534] on div "Undo" at bounding box center [295, 635] width 46 height 27
click at [23, 316] on div at bounding box center [24, 314] width 8 height 8
click at [24, 398] on div at bounding box center [24, 400] width 8 height 8
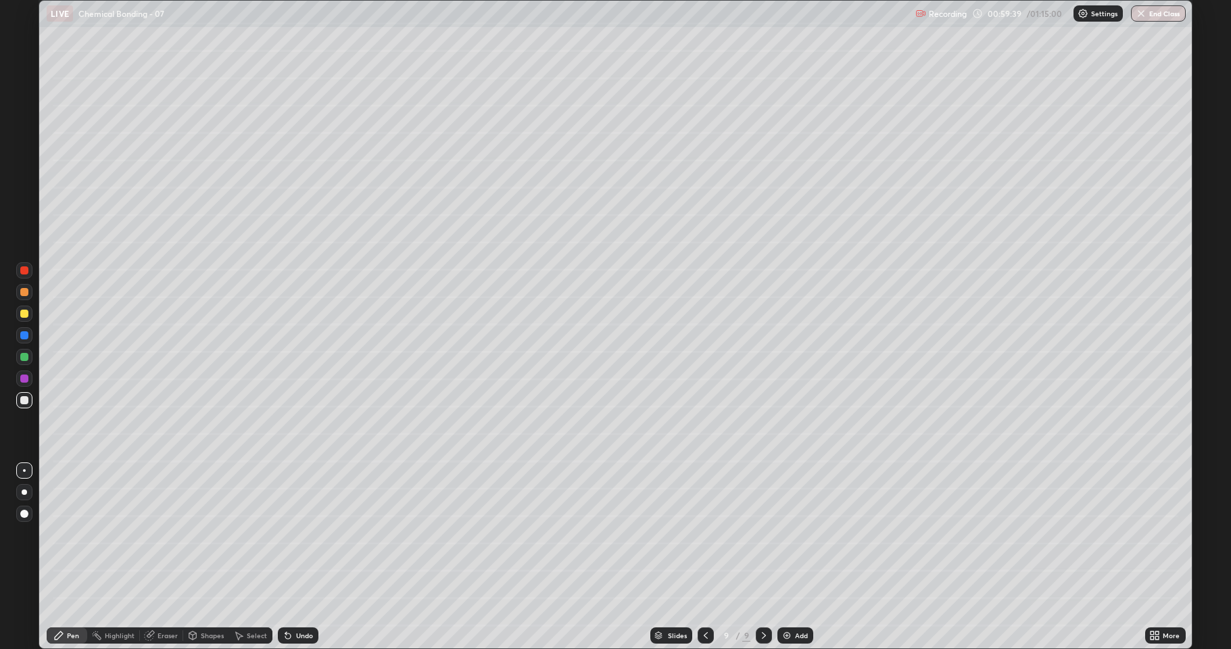
click at [25, 380] on div at bounding box center [24, 378] width 8 height 8
click at [311, 534] on div "Undo" at bounding box center [304, 635] width 17 height 7
click at [310, 534] on div "Undo" at bounding box center [304, 635] width 17 height 7
click at [22, 400] on div at bounding box center [24, 400] width 8 height 8
click at [762, 534] on icon at bounding box center [763, 635] width 11 height 11
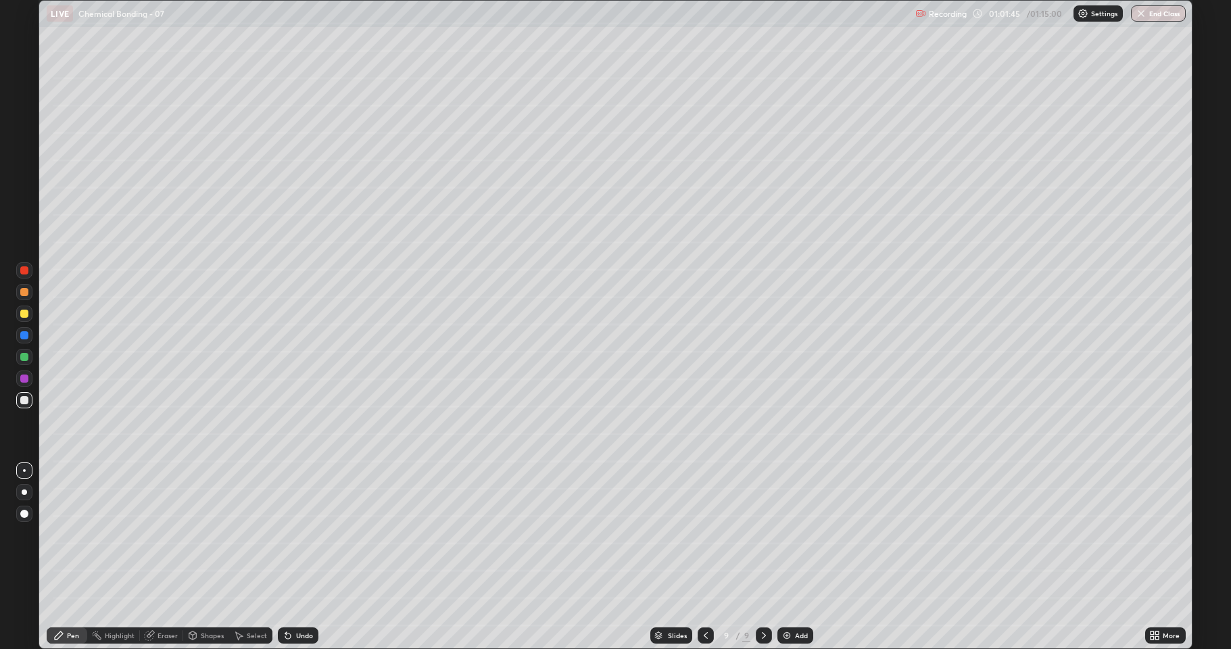
click at [789, 534] on img at bounding box center [786, 635] width 11 height 11
click at [26, 401] on div at bounding box center [24, 400] width 8 height 8
click at [24, 318] on div at bounding box center [24, 313] width 16 height 16
click at [20, 395] on div at bounding box center [24, 400] width 16 height 16
click at [170, 534] on div "Eraser" at bounding box center [167, 635] width 20 height 7
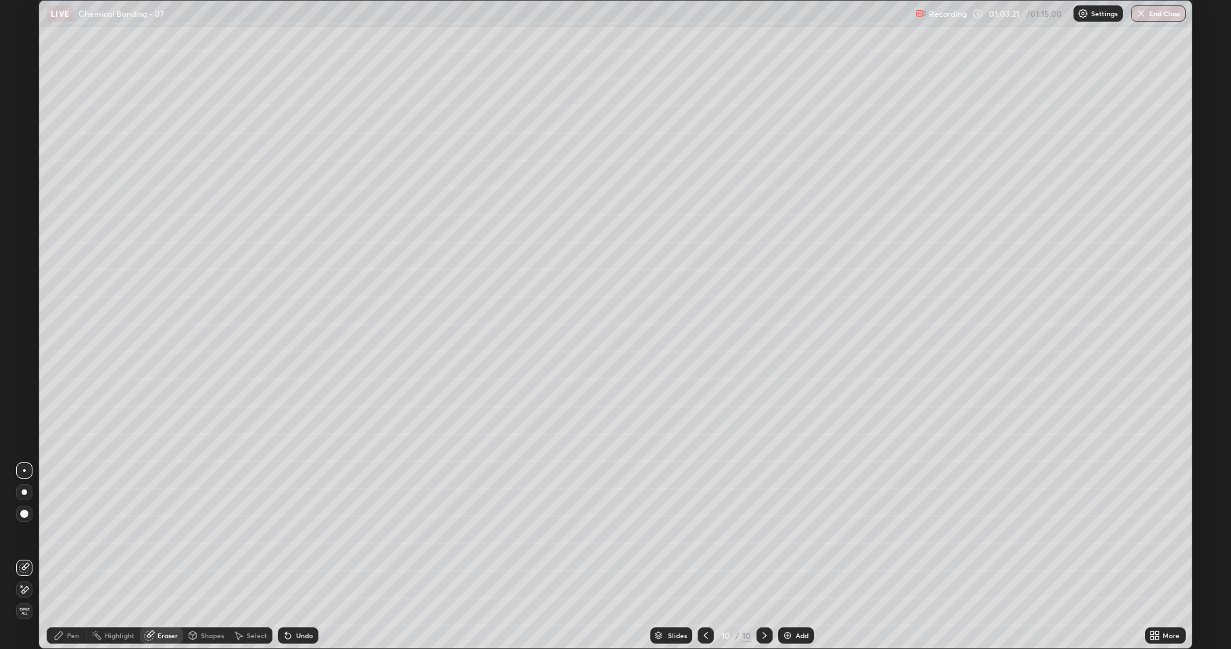
click at [81, 534] on div "Pen" at bounding box center [67, 635] width 41 height 16
click at [24, 315] on div at bounding box center [24, 314] width 8 height 8
click at [287, 534] on icon at bounding box center [287, 635] width 5 height 5
click at [205, 534] on div "Shapes" at bounding box center [206, 635] width 46 height 27
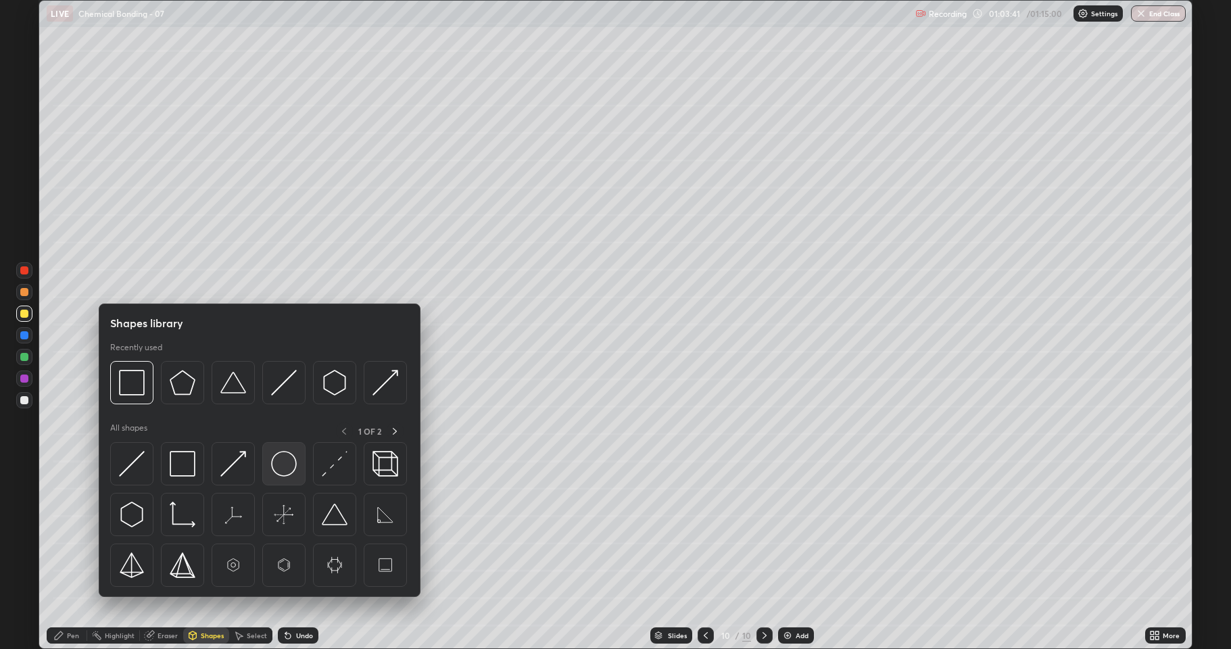
click at [274, 468] on img at bounding box center [284, 464] width 26 height 26
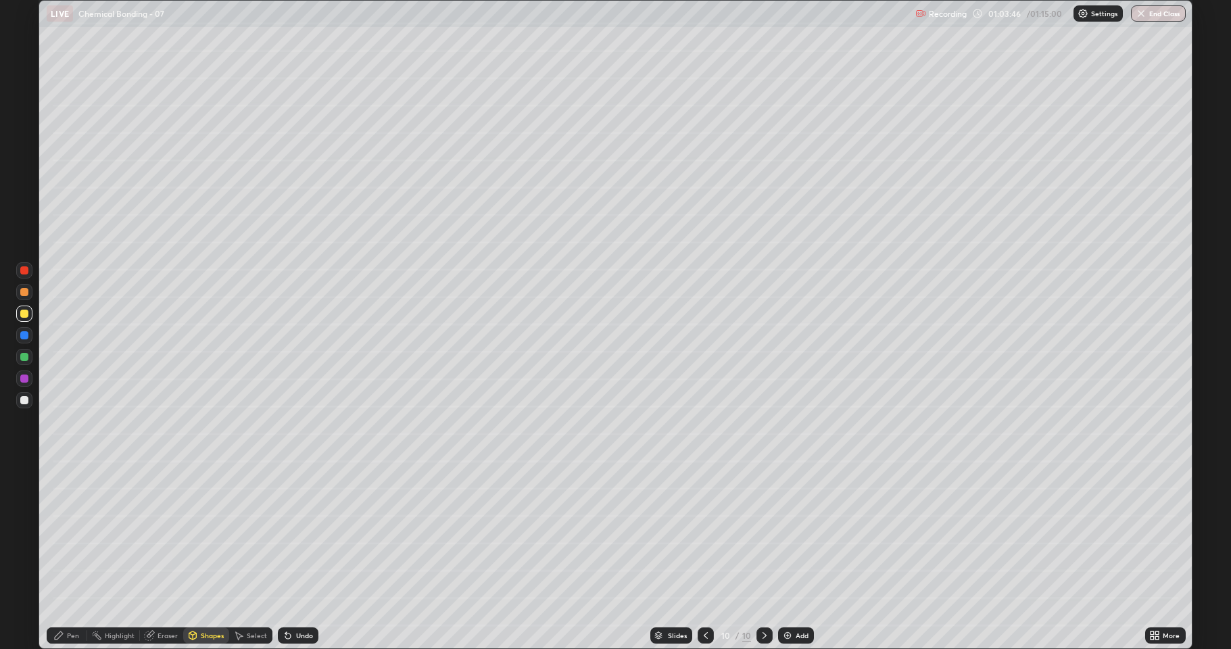
click at [76, 534] on div "Pen" at bounding box center [73, 635] width 12 height 7
click at [26, 400] on div at bounding box center [24, 400] width 8 height 8
click at [22, 353] on div at bounding box center [24, 357] width 8 height 8
click at [205, 534] on div "Shapes" at bounding box center [212, 635] width 23 height 7
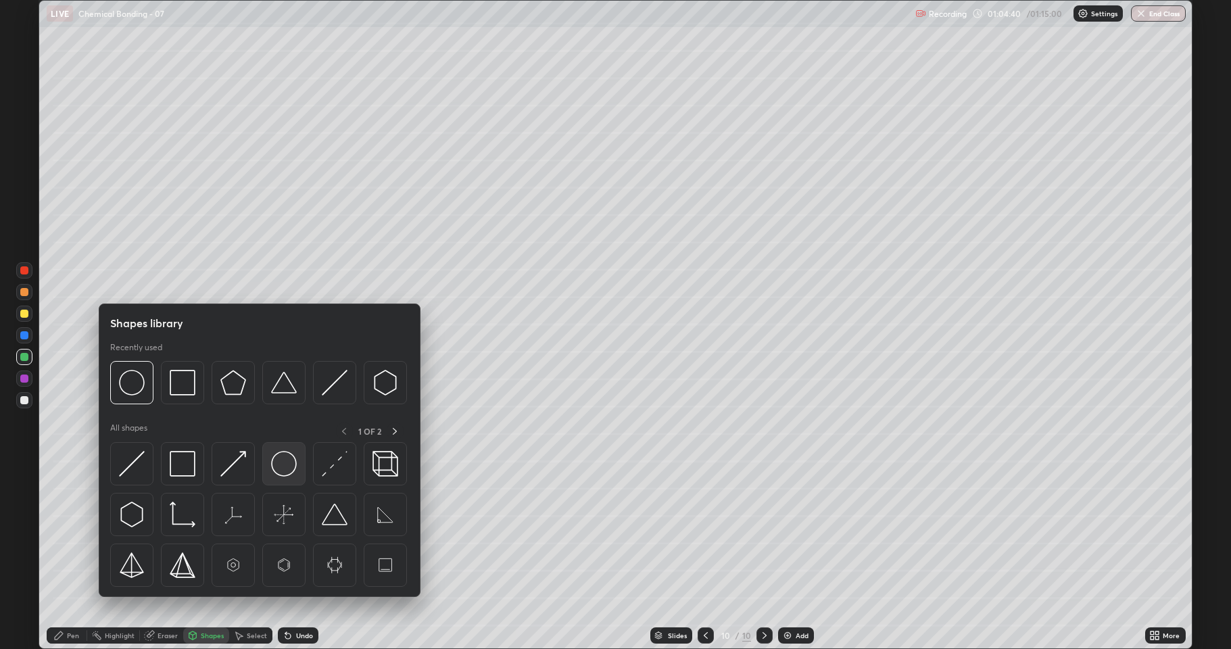
click at [276, 467] on img at bounding box center [284, 464] width 26 height 26
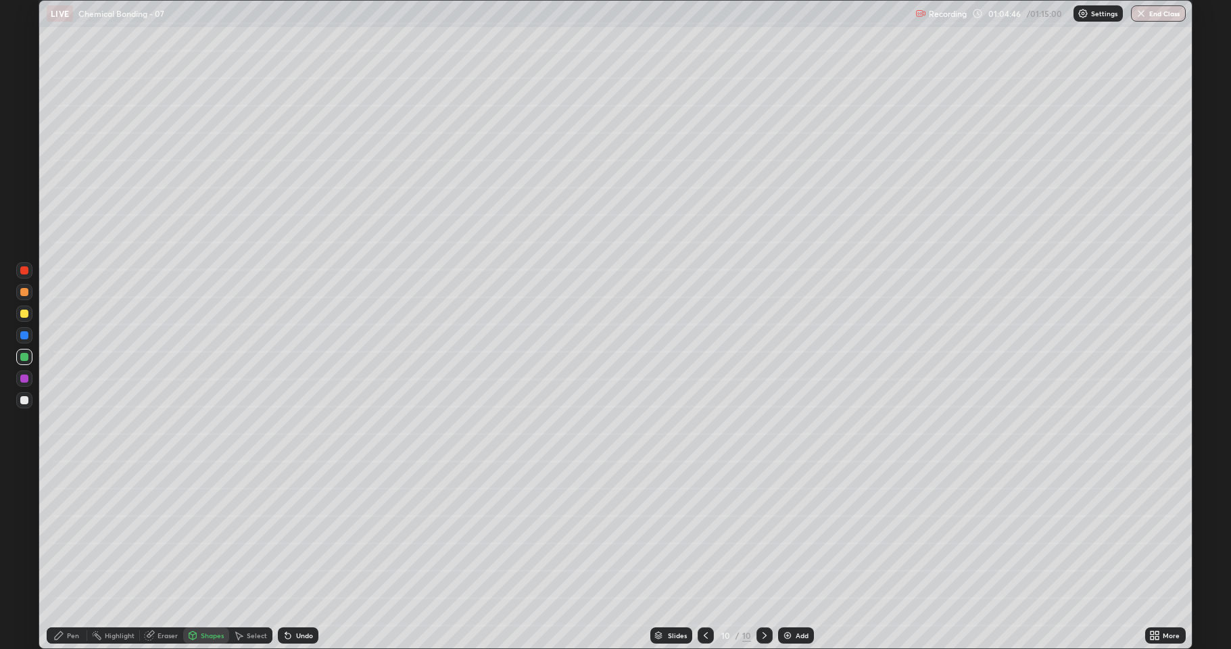
click at [197, 534] on div "Shapes" at bounding box center [206, 635] width 46 height 16
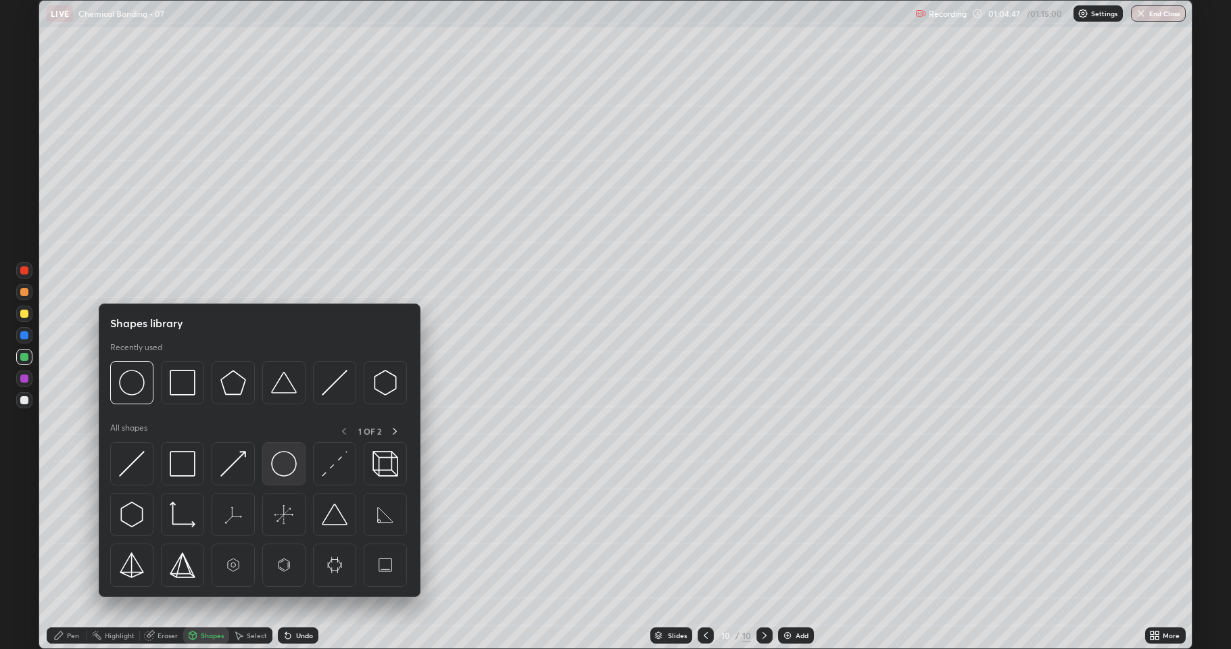
click at [278, 466] on img at bounding box center [284, 464] width 26 height 26
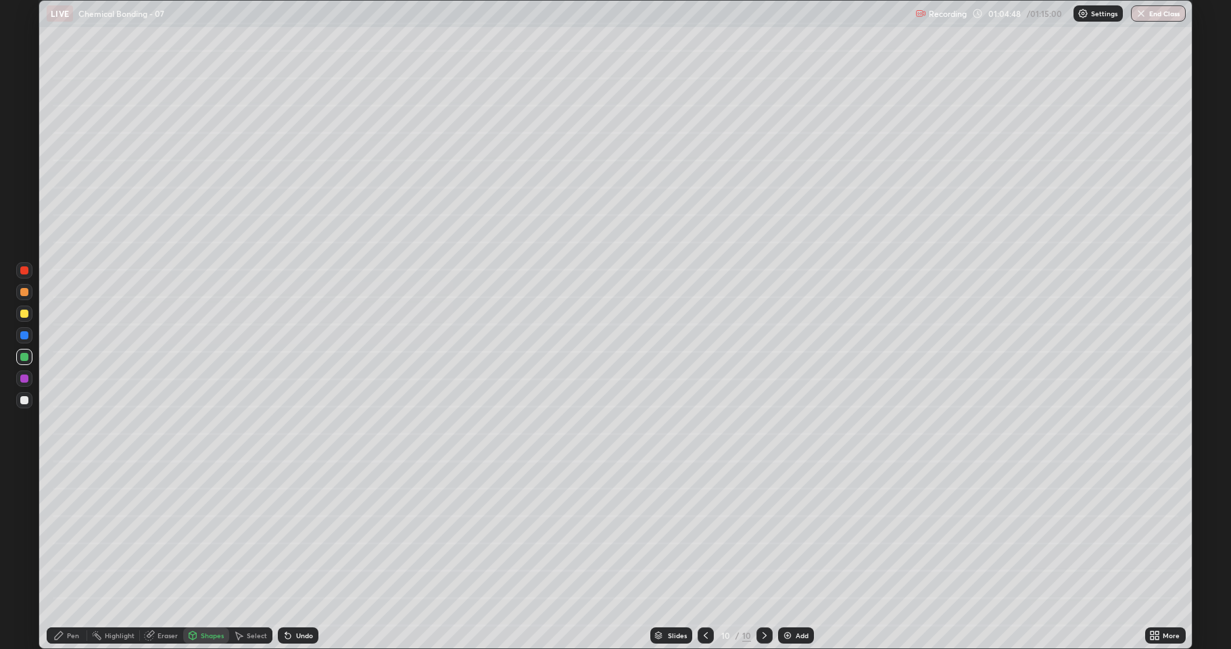
click at [25, 399] on div at bounding box center [24, 400] width 8 height 8
click at [251, 534] on div "Select" at bounding box center [257, 635] width 20 height 7
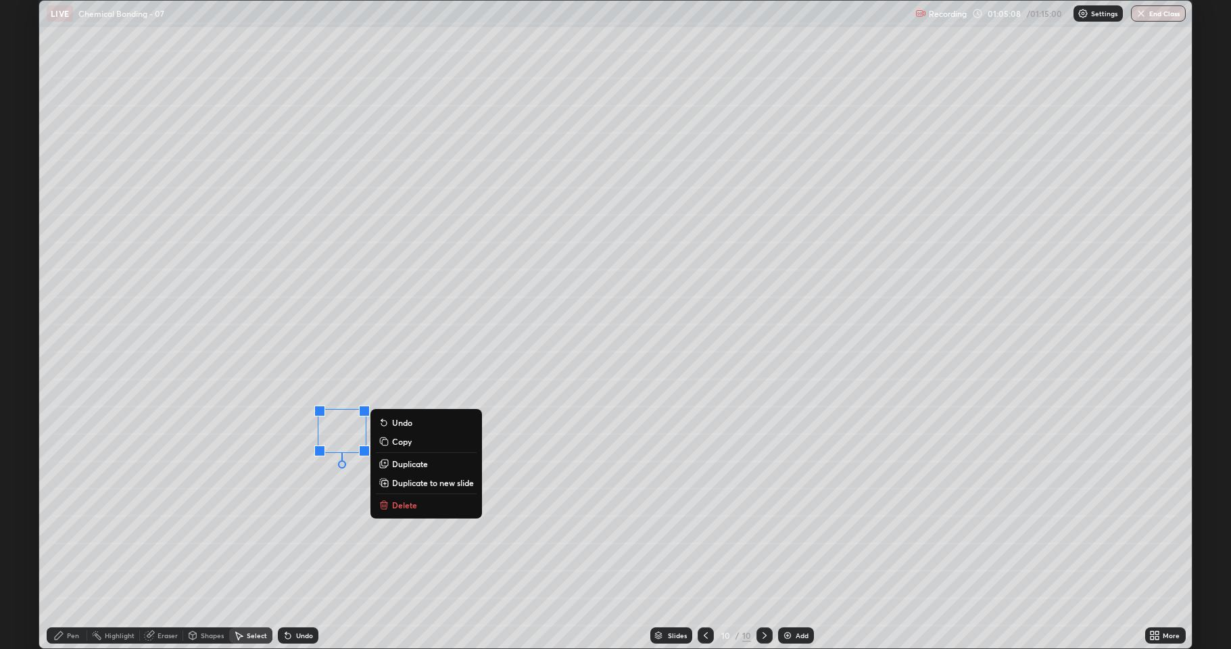
click at [137, 485] on div "0 ° Undo Copy Duplicate Duplicate to new slide Delete" at bounding box center [615, 324] width 1152 height 647
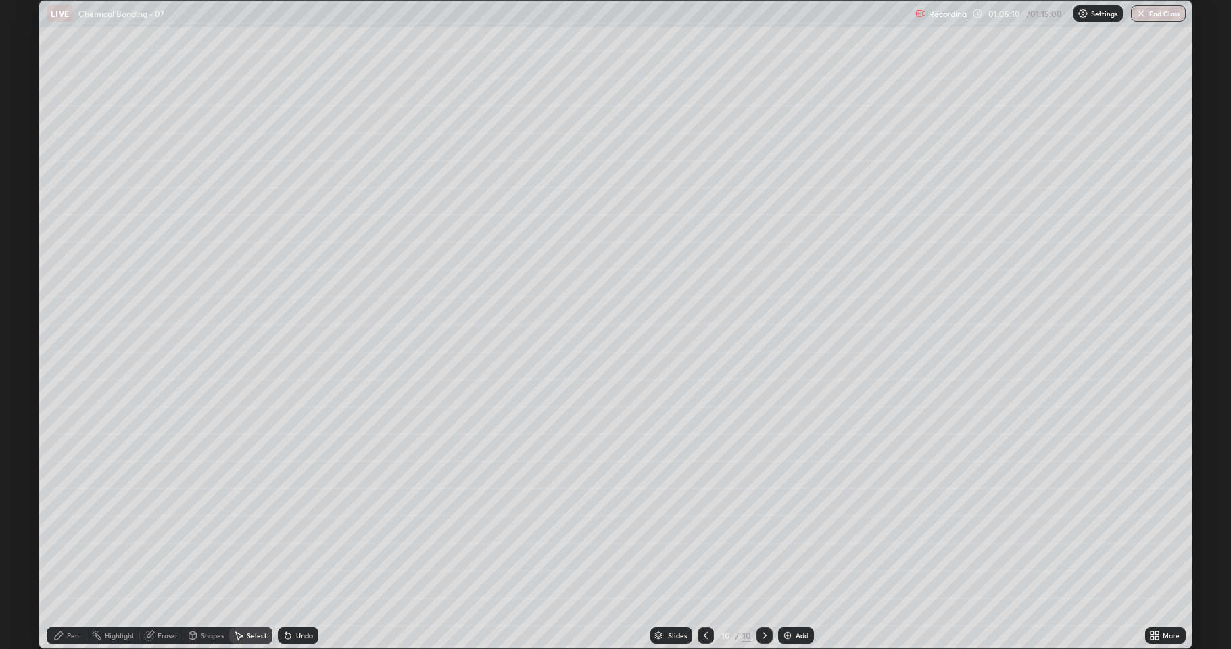
click at [78, 534] on div "Pen" at bounding box center [73, 635] width 12 height 7
click at [24, 399] on div at bounding box center [24, 400] width 8 height 8
click at [22, 316] on div at bounding box center [24, 314] width 8 height 8
click at [24, 316] on div at bounding box center [24, 314] width 8 height 8
click at [297, 534] on div "Undo" at bounding box center [304, 635] width 17 height 7
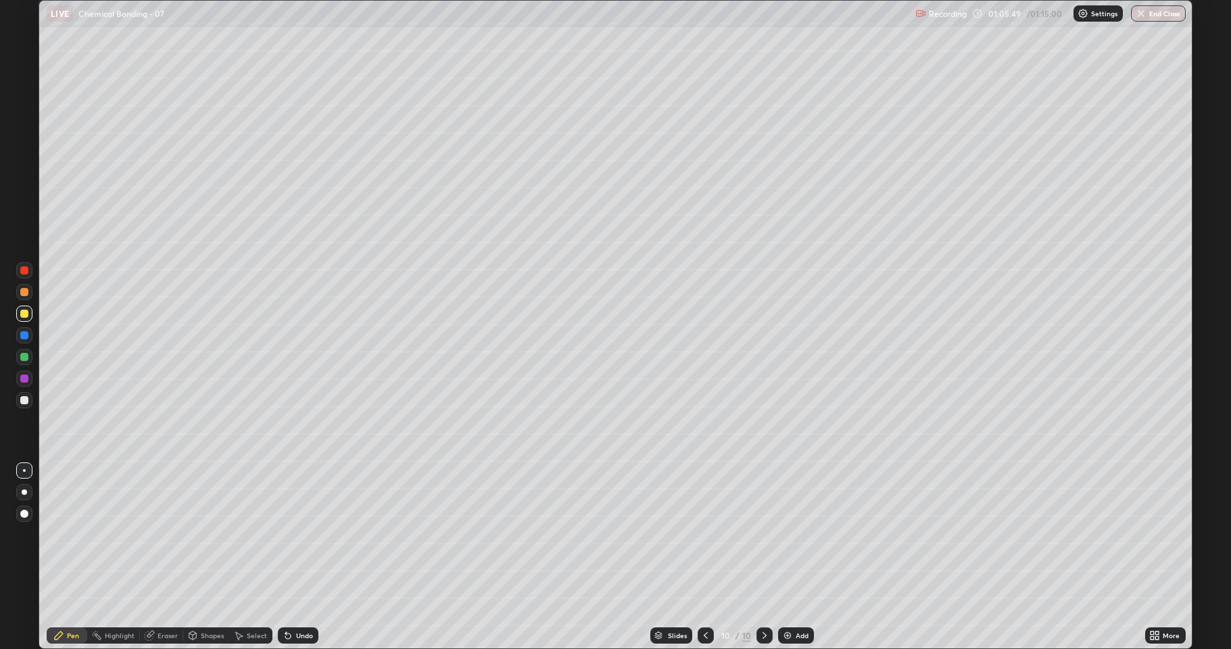
click at [300, 534] on div "Undo" at bounding box center [304, 635] width 17 height 7
click at [299, 534] on div "Undo" at bounding box center [304, 635] width 17 height 7
click at [295, 534] on div "Undo" at bounding box center [298, 635] width 41 height 16
click at [299, 534] on div "Undo" at bounding box center [304, 635] width 17 height 7
click at [201, 534] on div "Shapes" at bounding box center [206, 635] width 46 height 16
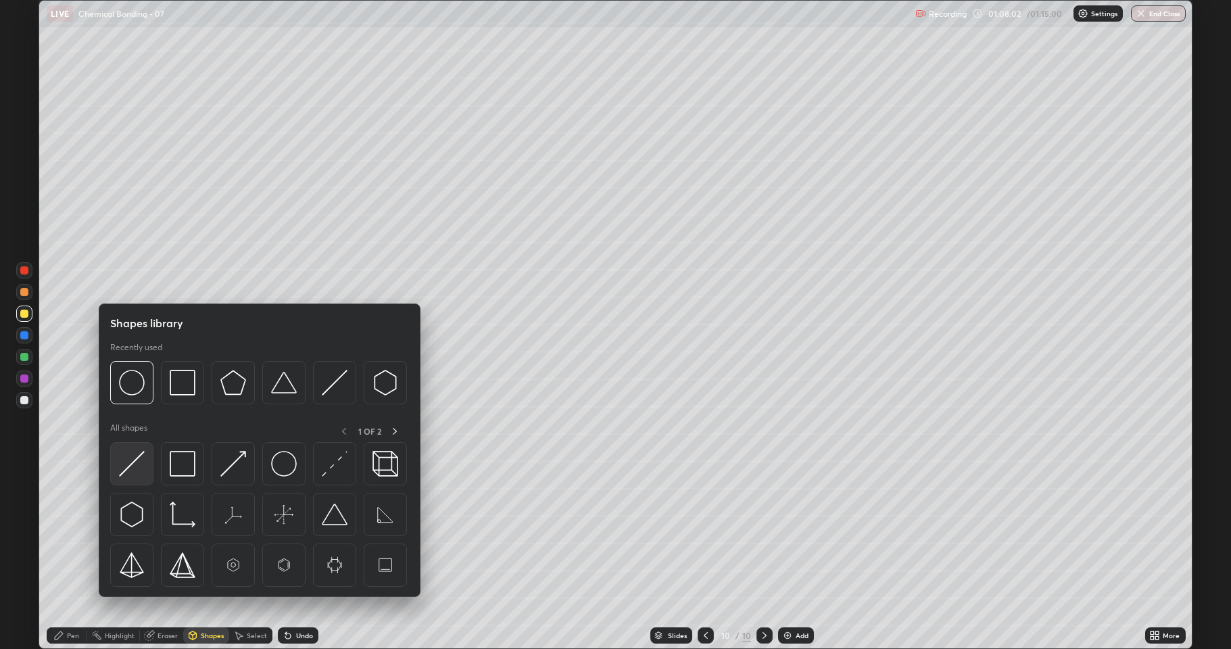
click at [138, 474] on img at bounding box center [132, 464] width 26 height 26
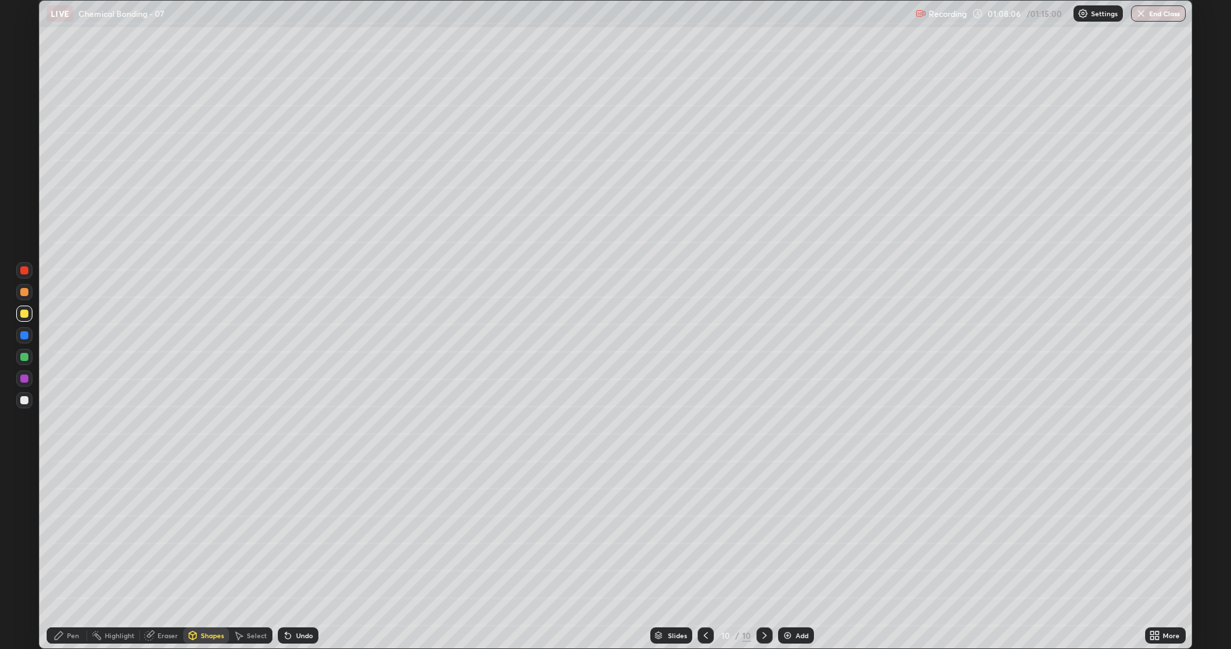
click at [72, 534] on div "Pen" at bounding box center [67, 635] width 41 height 16
click at [26, 403] on div at bounding box center [24, 400] width 8 height 8
click at [300, 534] on div "Undo" at bounding box center [304, 635] width 17 height 7
click at [301, 534] on div "Undo" at bounding box center [304, 635] width 17 height 7
click at [22, 358] on div at bounding box center [24, 357] width 8 height 8
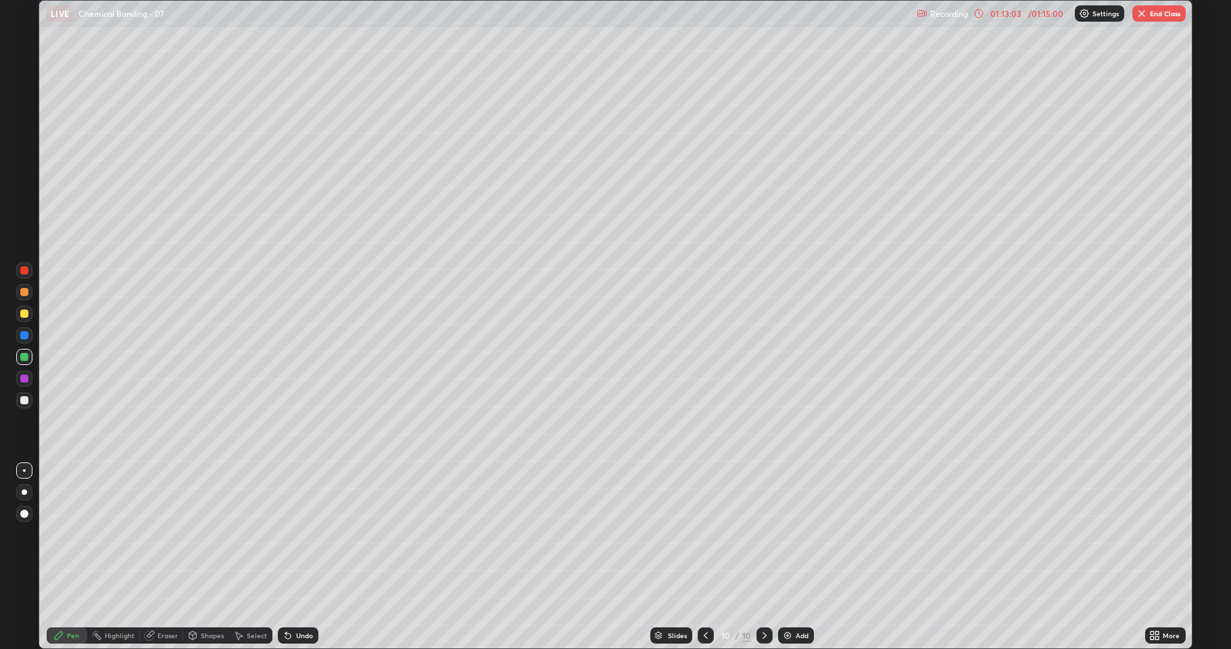
click at [25, 378] on div at bounding box center [24, 378] width 8 height 8
click at [795, 534] on div "Add" at bounding box center [801, 635] width 13 height 7
click at [26, 318] on div at bounding box center [24, 313] width 16 height 16
click at [1152, 14] on button "End Class" at bounding box center [1158, 13] width 53 height 16
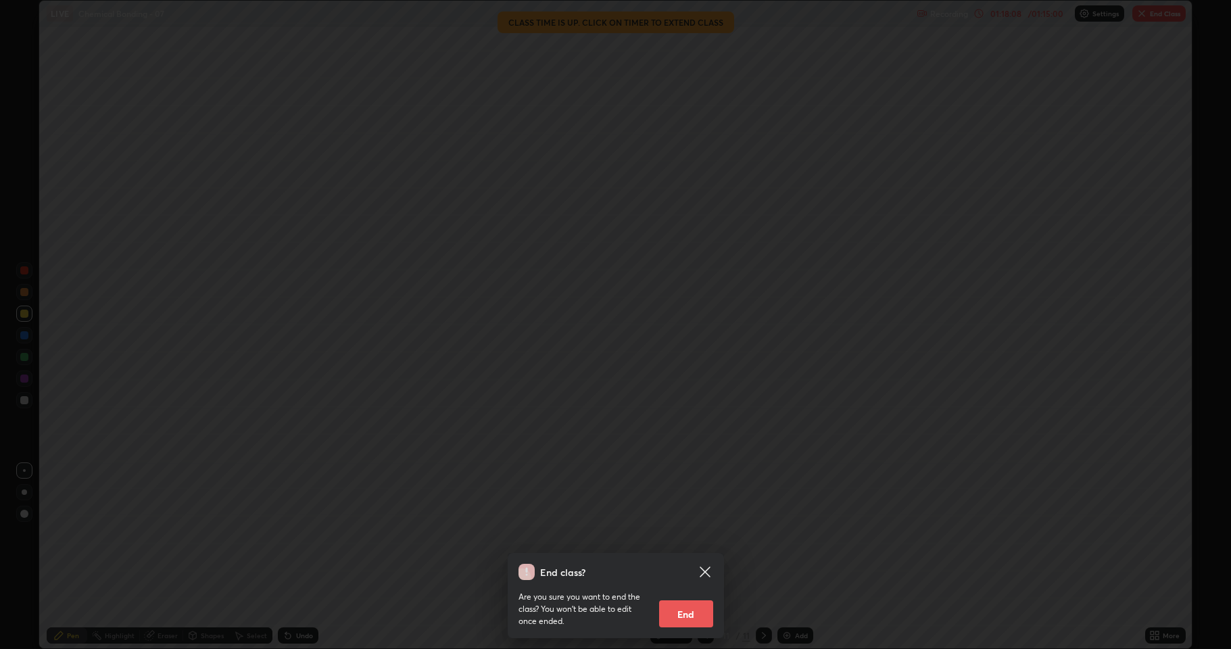
click at [687, 534] on button "End" at bounding box center [686, 613] width 54 height 27
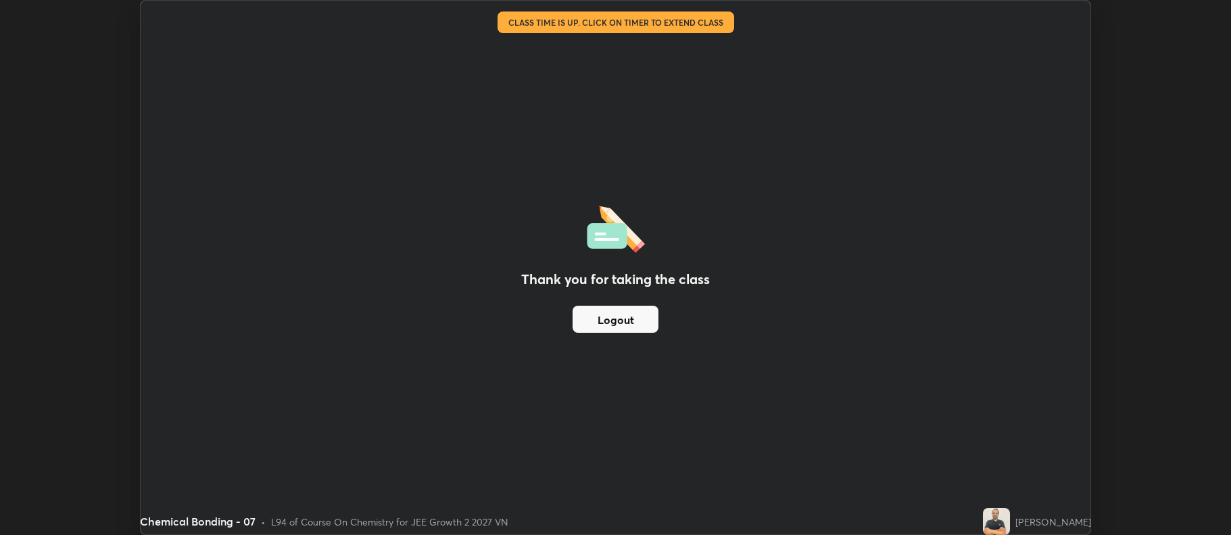
scroll to position [67048, 66352]
